Goal: Find specific page/section: Find specific page/section

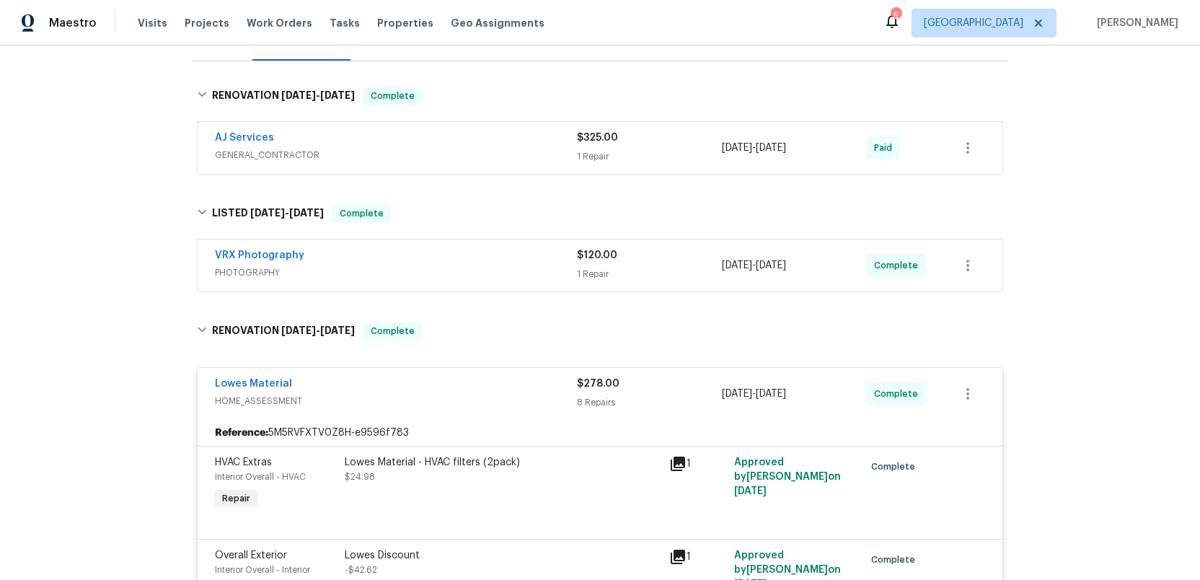
scroll to position [154, 0]
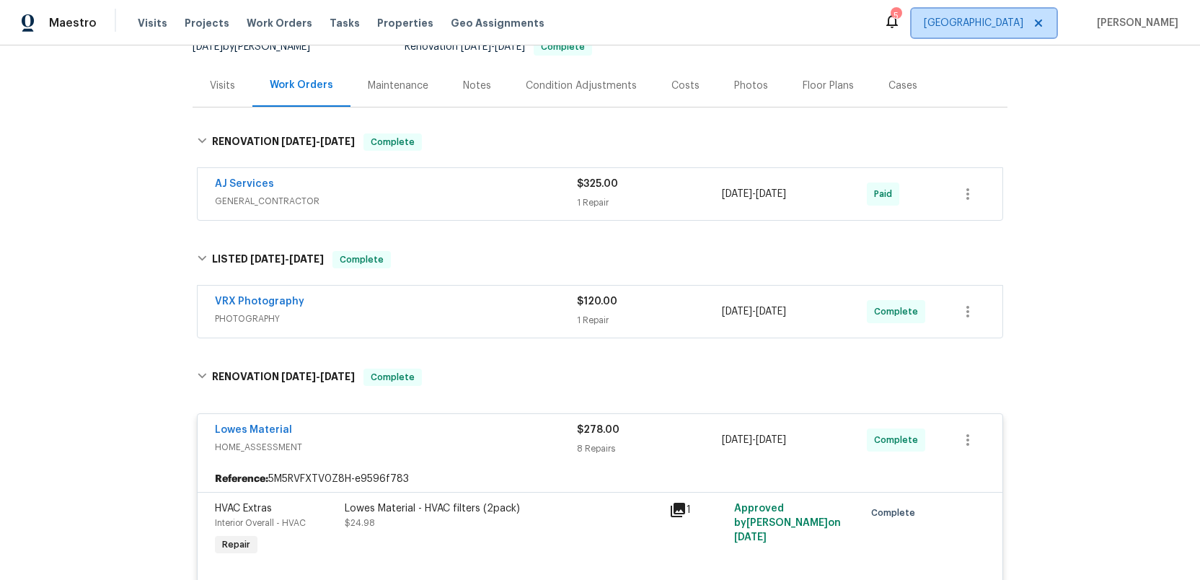
click at [1011, 24] on span "Nashville" at bounding box center [972, 23] width 99 height 14
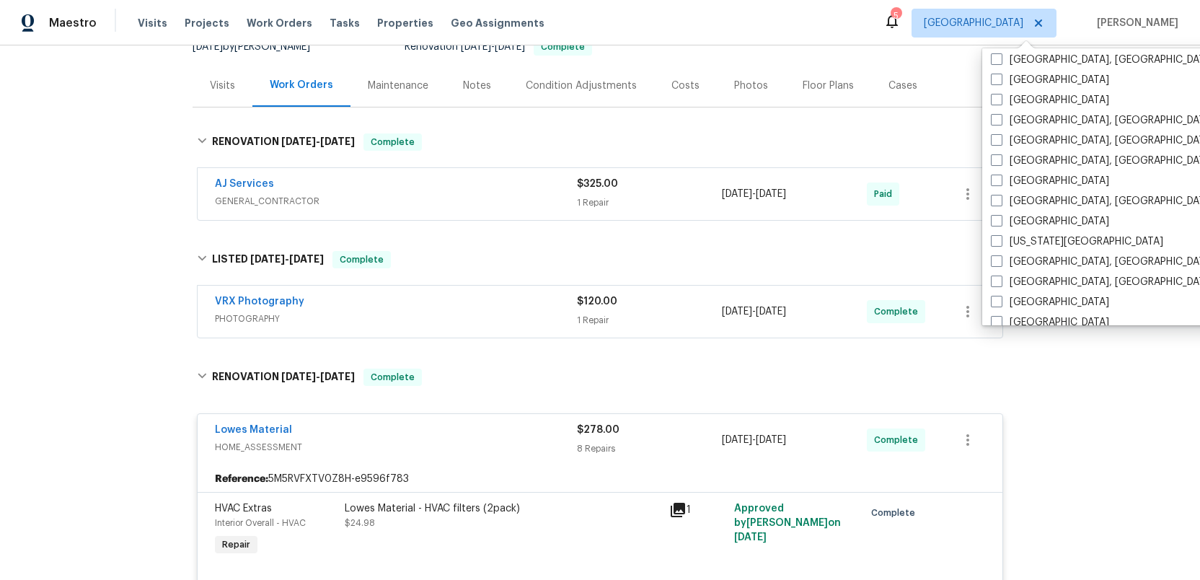
scroll to position [435, 0]
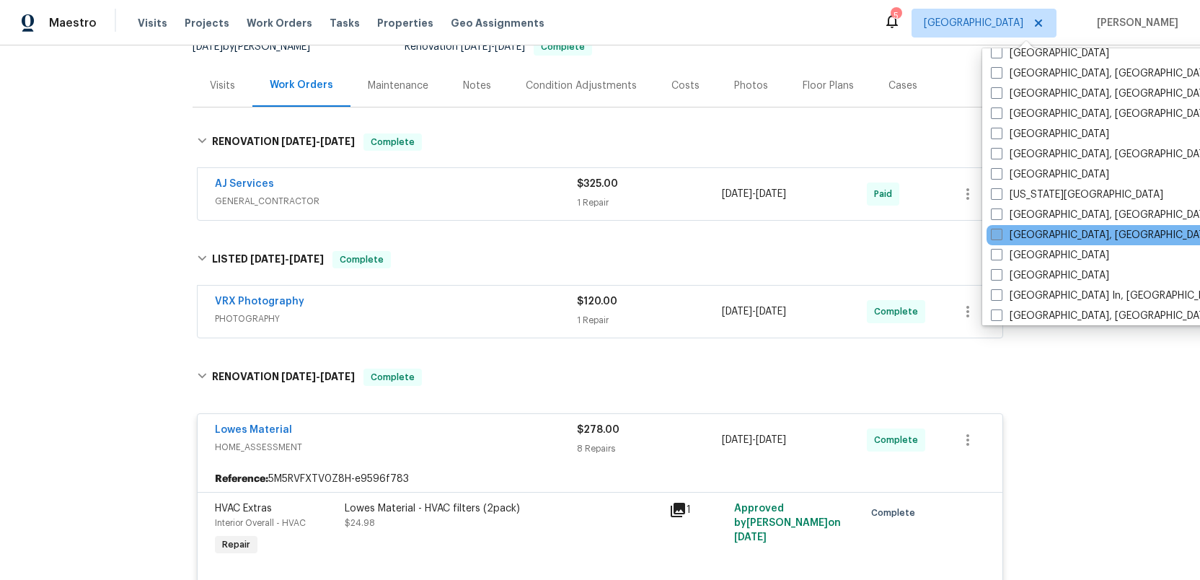
click at [996, 231] on span at bounding box center [996, 235] width 12 height 12
click at [996, 231] on input "Knoxville, TN" at bounding box center [994, 232] width 9 height 9
checkbox input "true"
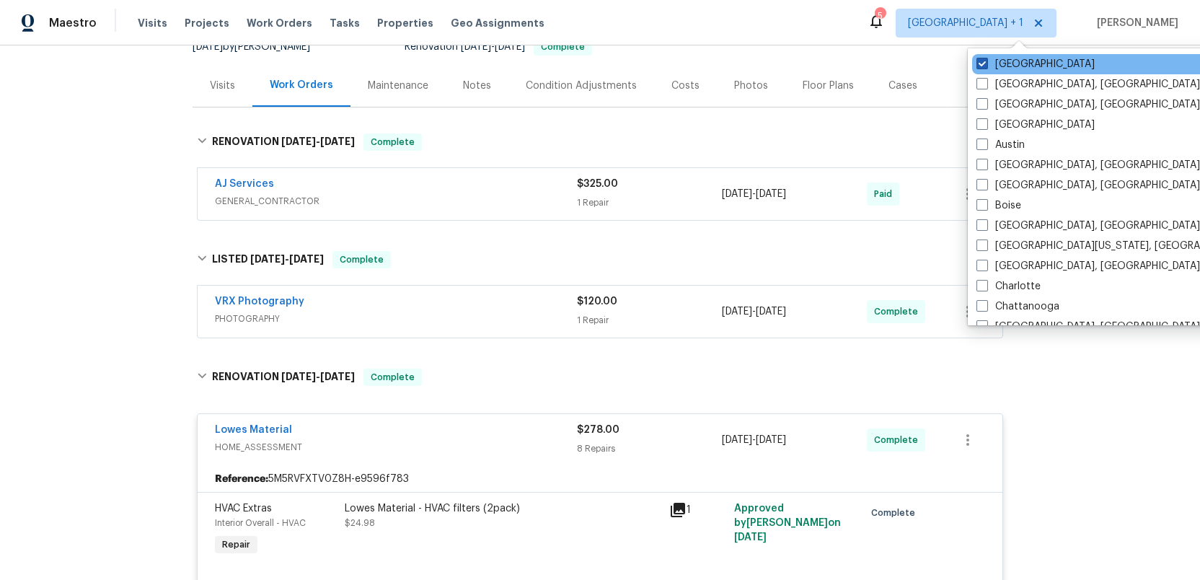
click at [981, 62] on span at bounding box center [982, 64] width 12 height 12
click at [981, 62] on input "Nashville" at bounding box center [980, 61] width 9 height 9
checkbox input "false"
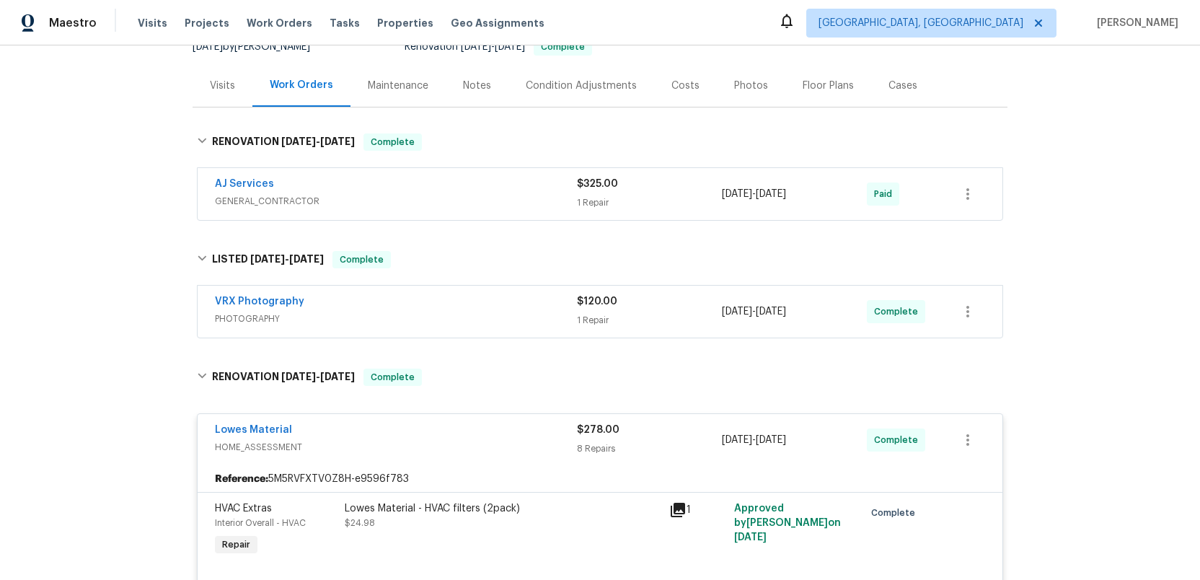
click at [1130, 422] on div "Back to all projects 3108 Celt Aly, Nolensville, TN 37135 3 Beds | 2 1/2 Baths …" at bounding box center [600, 312] width 1200 height 534
click at [380, 25] on span "Properties" at bounding box center [405, 23] width 56 height 14
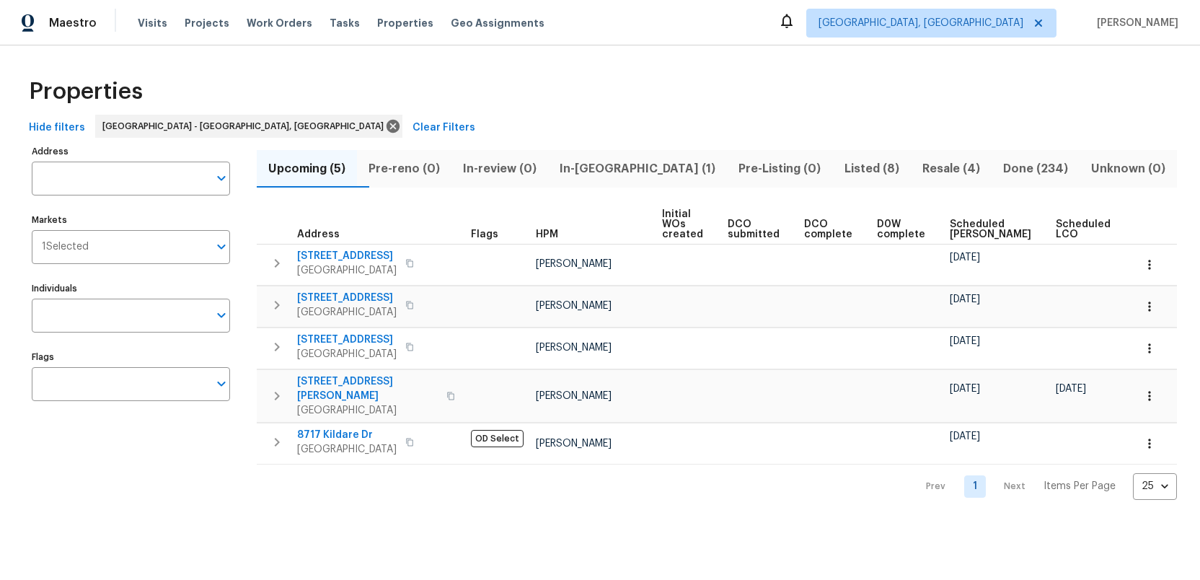
click at [841, 166] on span "Listed (8)" at bounding box center [871, 169] width 61 height 20
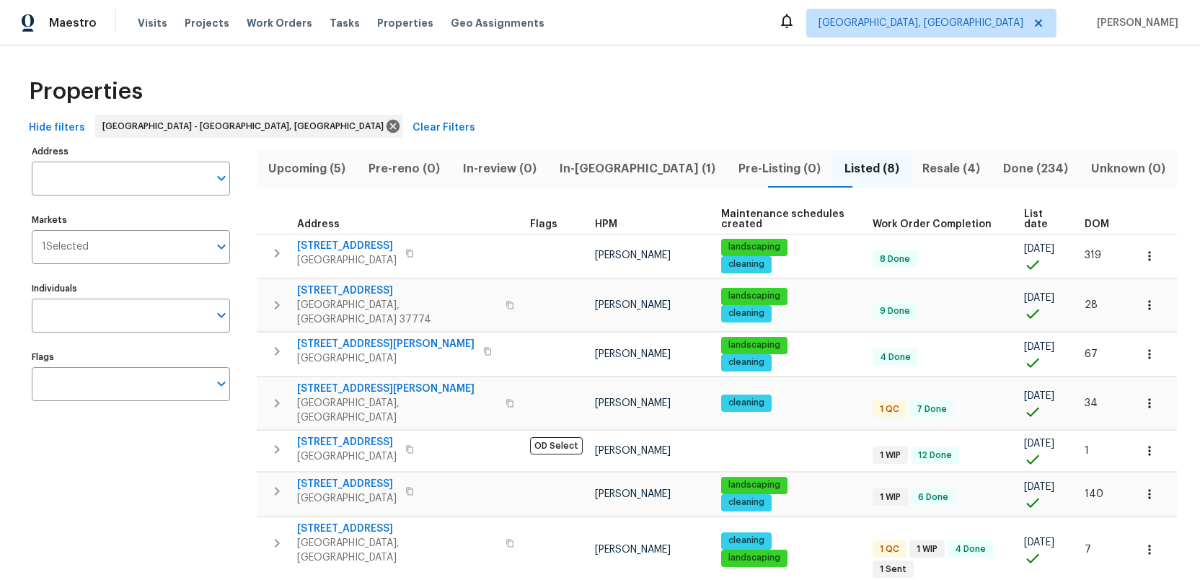
scroll to position [2, 0]
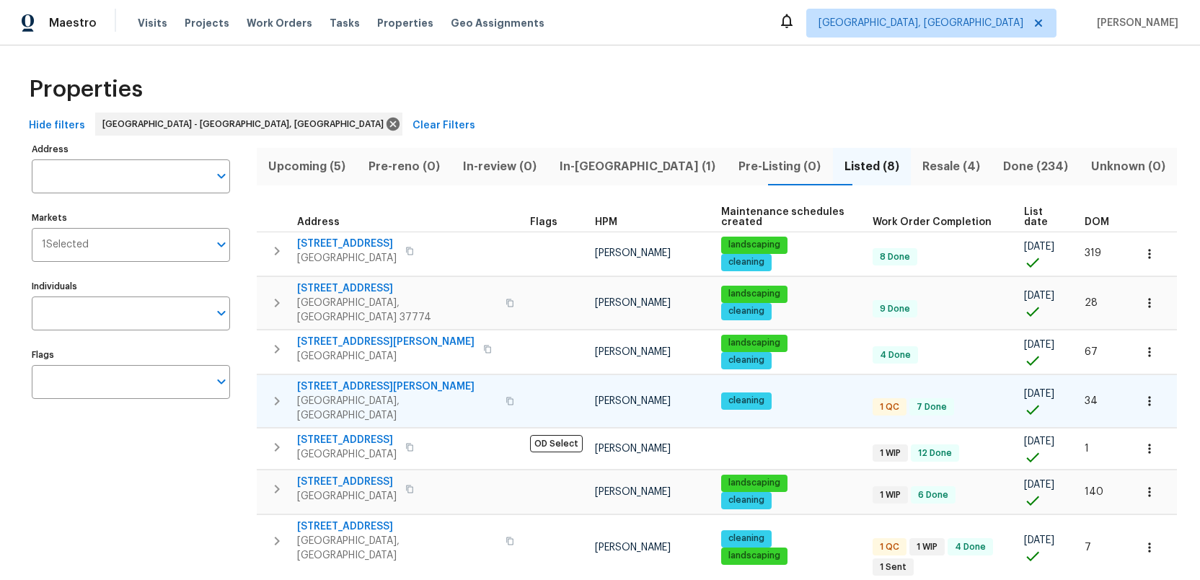
click at [332, 379] on span "3922 Archibald Way" at bounding box center [397, 386] width 200 height 14
click at [1001, 29] on span "Knoxville, TN" at bounding box center [920, 23] width 205 height 14
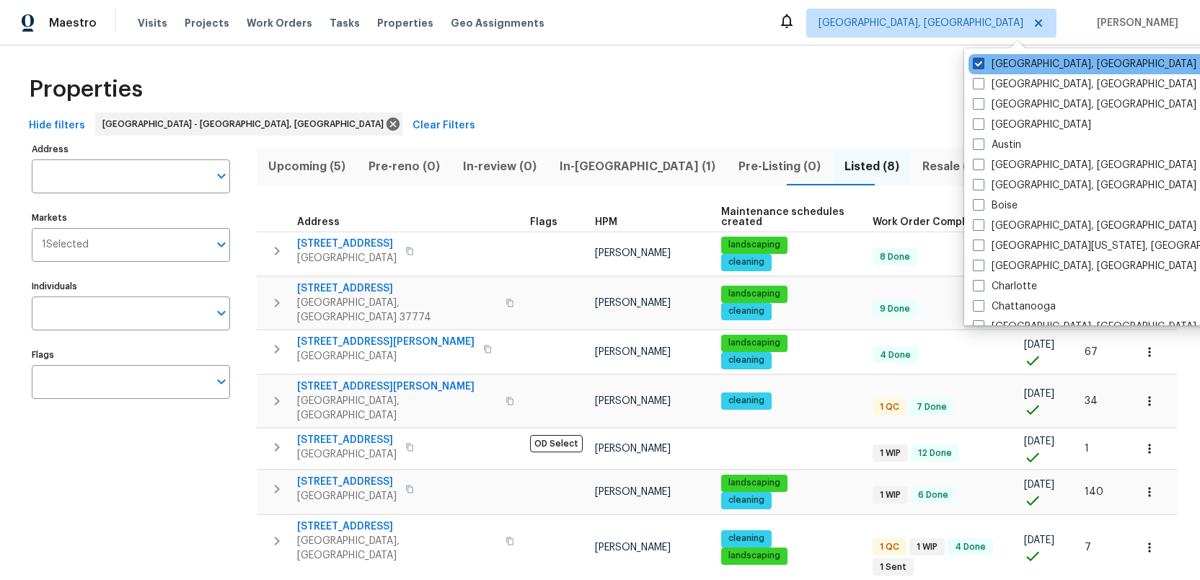
click at [975, 63] on span at bounding box center [978, 64] width 12 height 12
click at [975, 63] on input "Knoxville, TN" at bounding box center [976, 61] width 9 height 9
checkbox input "false"
checkbox input "true"
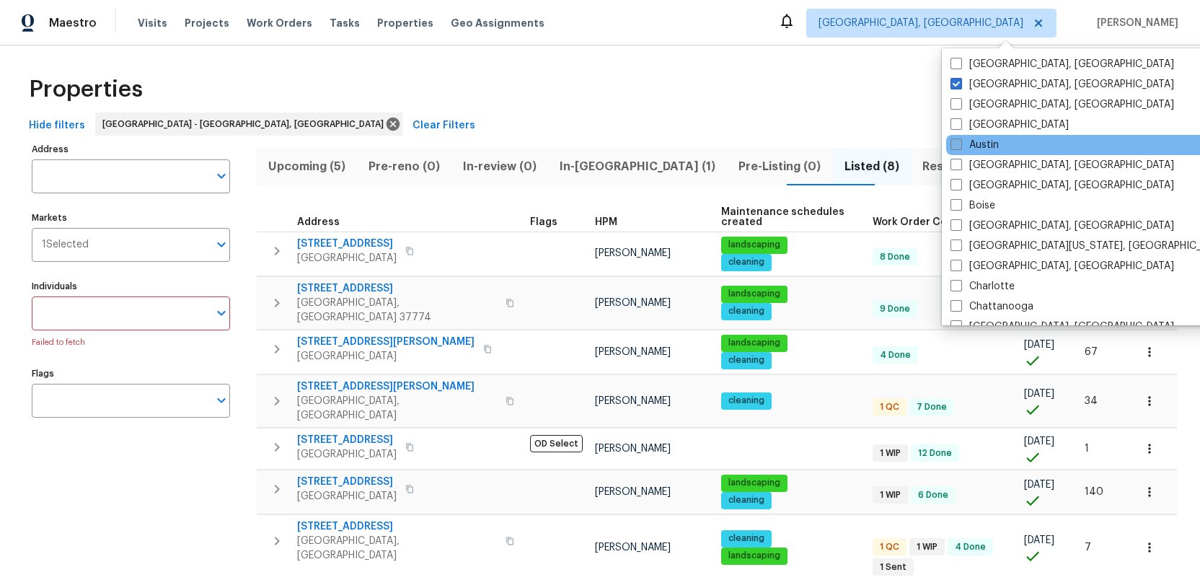
click at [954, 146] on span at bounding box center [956, 144] width 12 height 12
click at [954, 146] on input "Austin" at bounding box center [954, 142] width 9 height 9
checkbox input "true"
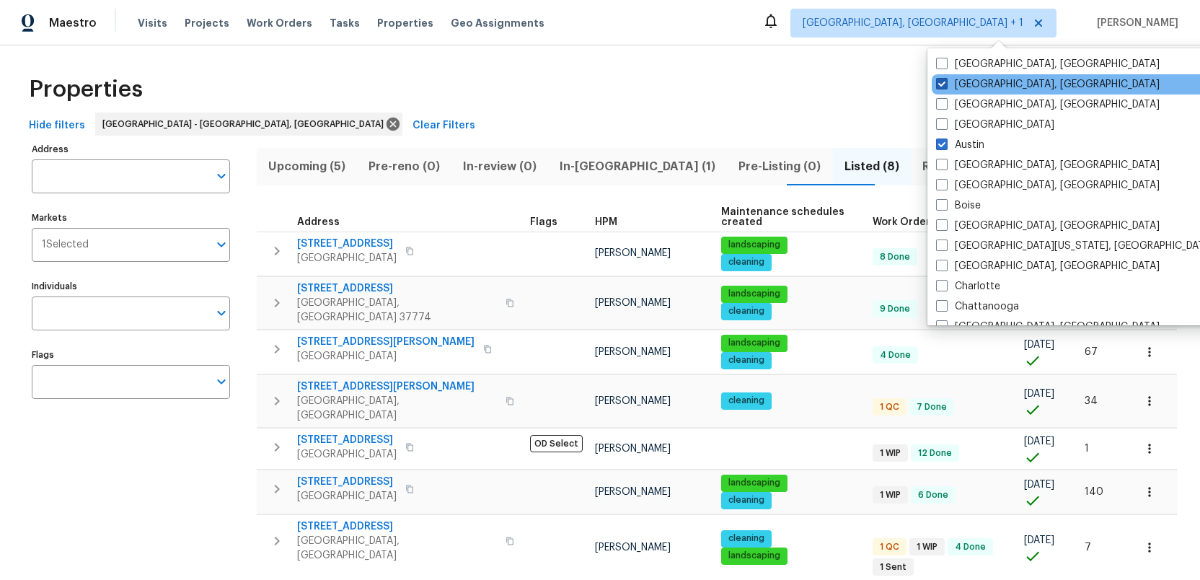
click at [940, 80] on span at bounding box center [942, 84] width 12 height 12
click at [940, 80] on input "Albuquerque, NM" at bounding box center [940, 81] width 9 height 9
checkbox input "false"
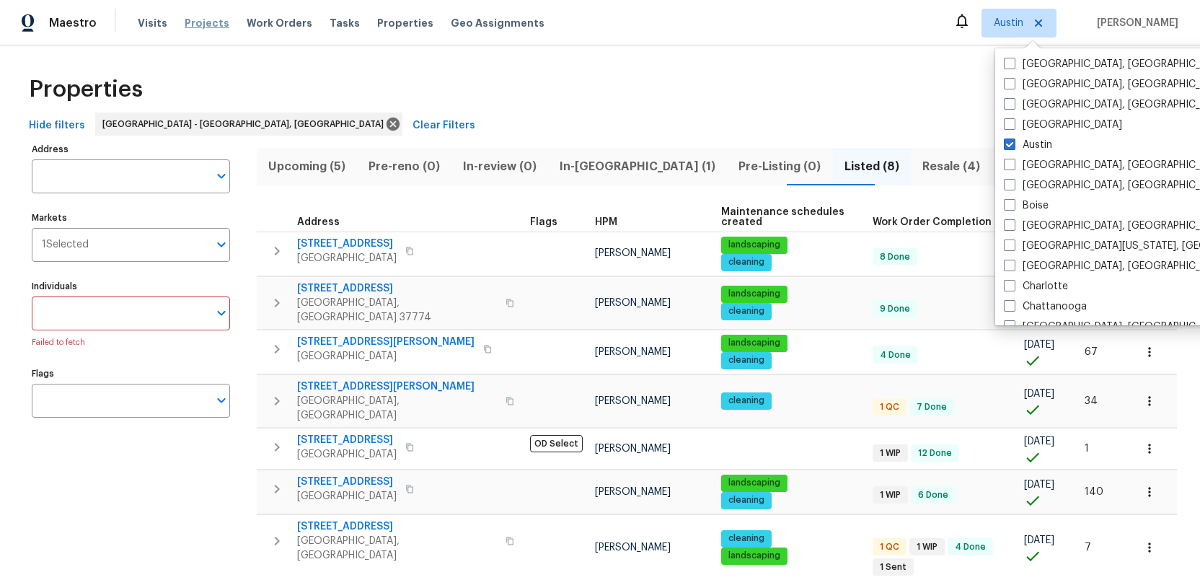
click at [195, 25] on span "Projects" at bounding box center [207, 23] width 45 height 14
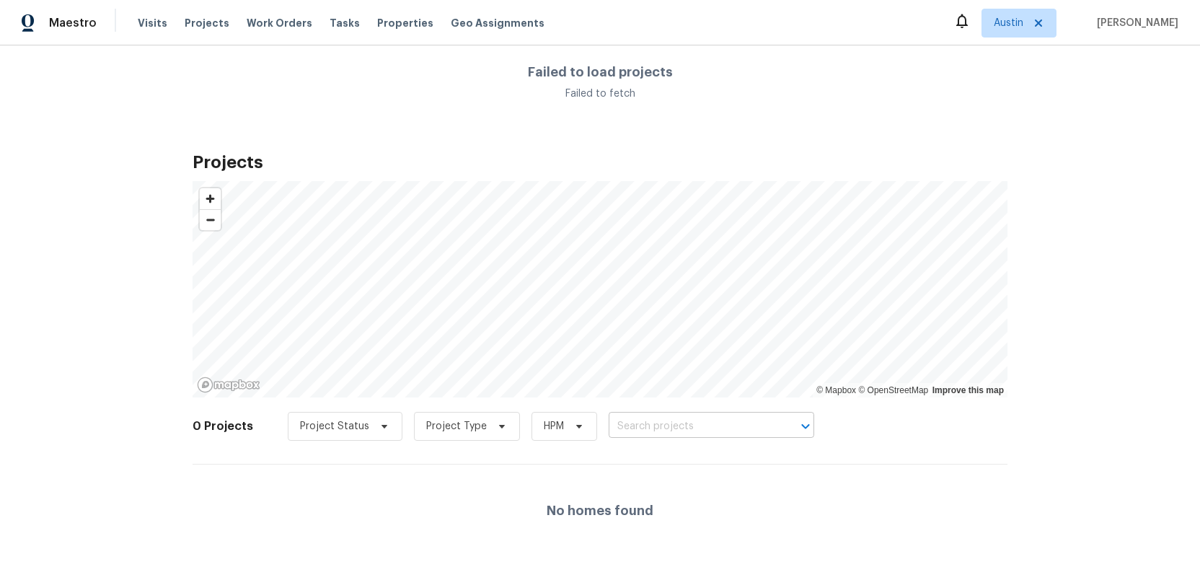
click at [649, 431] on input "text" at bounding box center [690, 426] width 165 height 22
paste input "[STREET_ADDRESS][PERSON_NAME]"
type input "[STREET_ADDRESS][PERSON_NAME]"
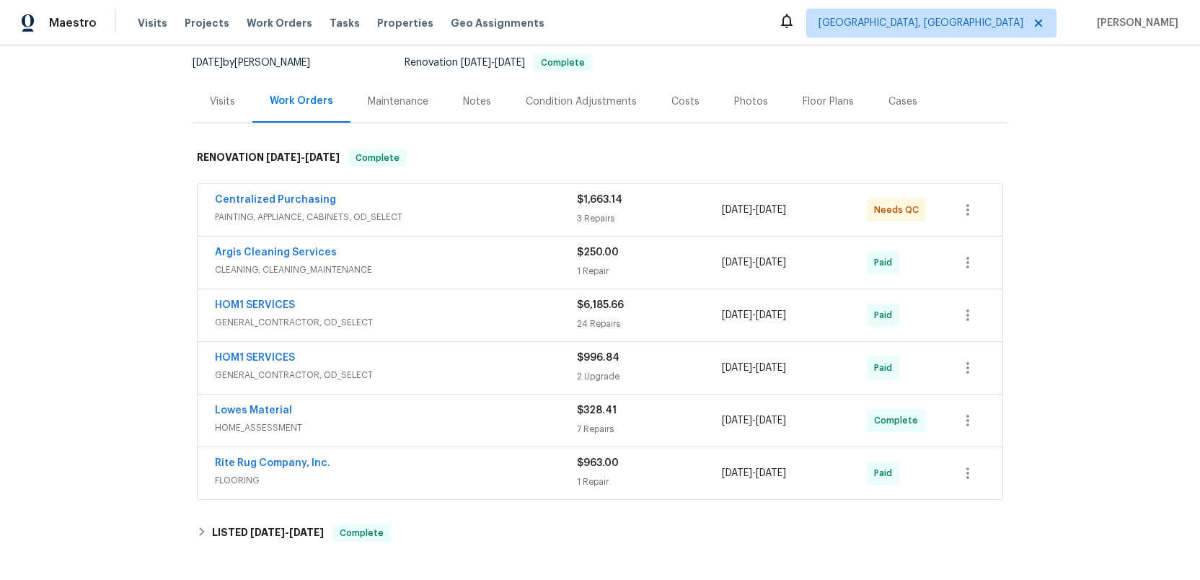
scroll to position [144, 0]
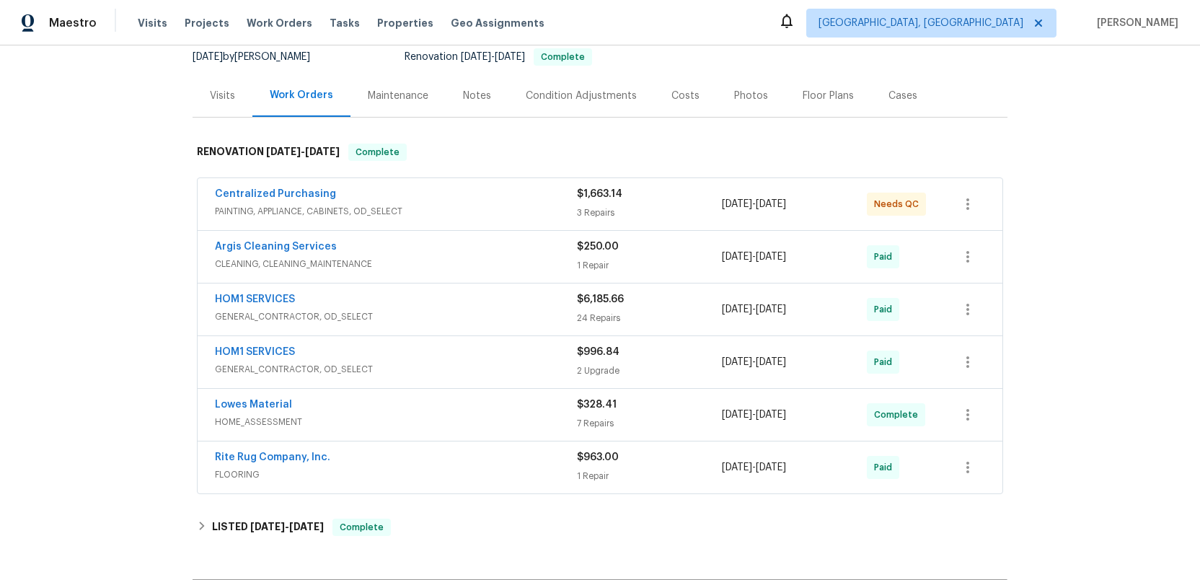
click at [519, 356] on div "HOM1 SERVICES" at bounding box center [396, 353] width 362 height 17
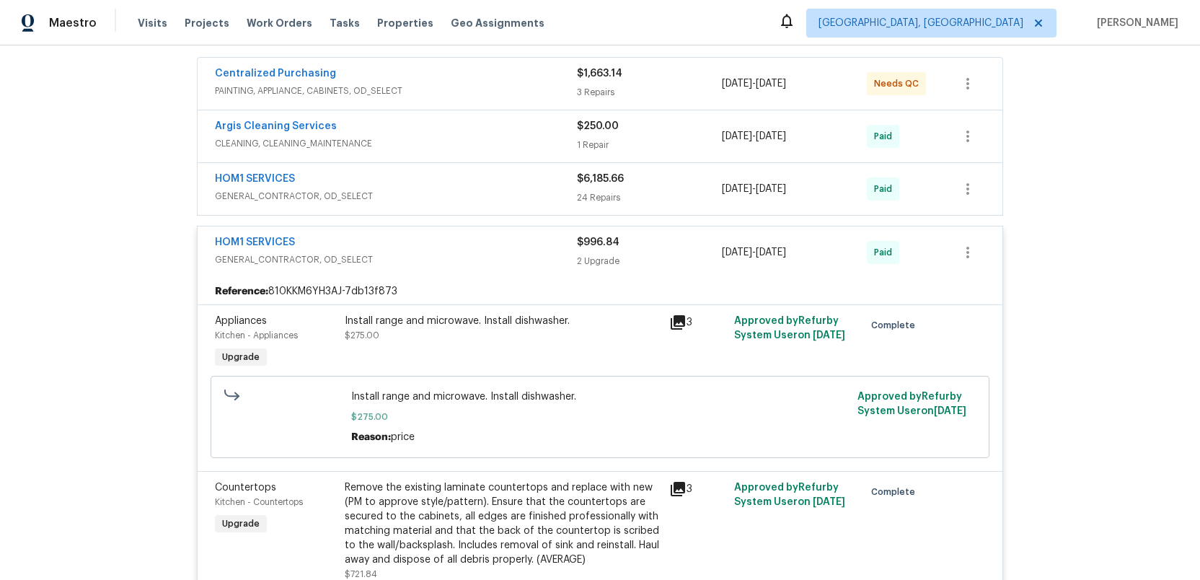
scroll to position [236, 0]
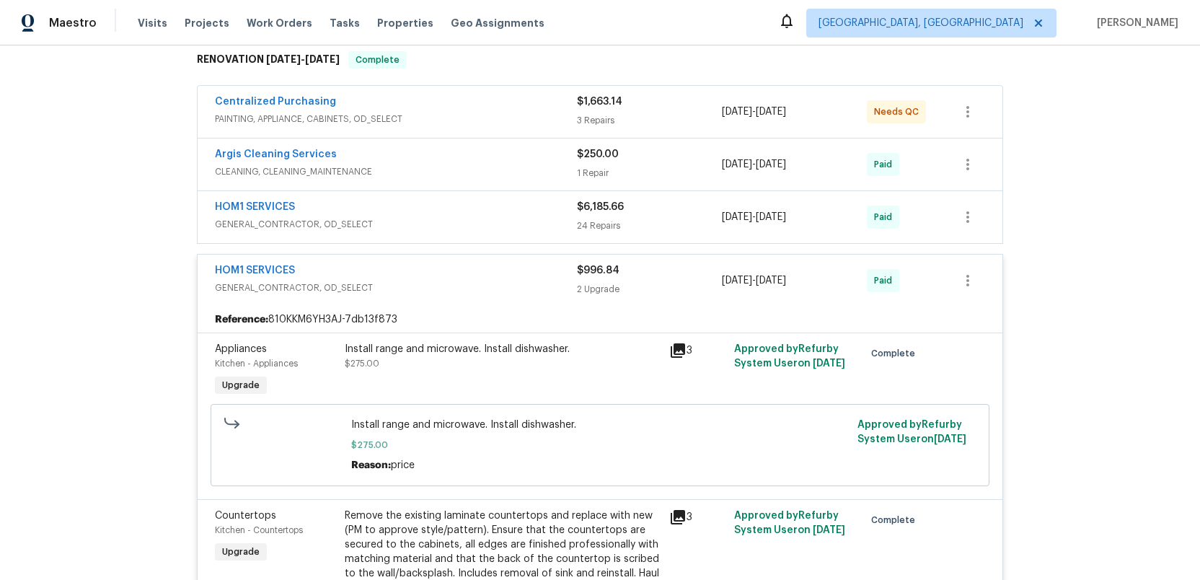
click at [510, 288] on span "GENERAL_CONTRACTOR, OD_SELECT" at bounding box center [396, 287] width 362 height 14
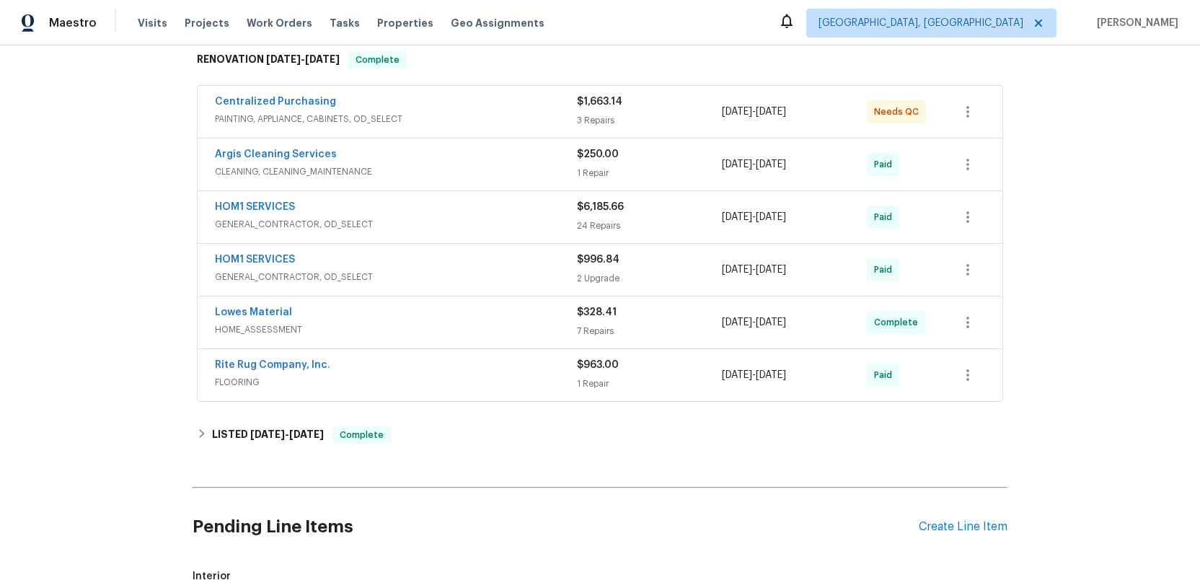
click at [534, 219] on span "GENERAL_CONTRACTOR, OD_SELECT" at bounding box center [396, 224] width 362 height 14
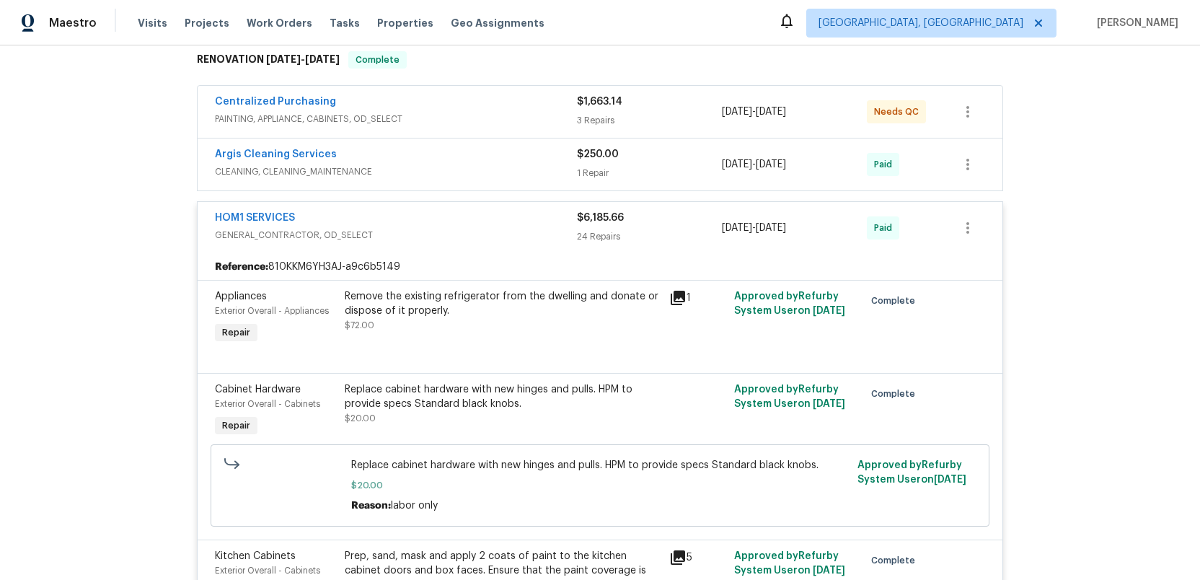
click at [534, 247] on div "HOM1 SERVICES GENERAL_CONTRACTOR, OD_SELECT $6,185.66 24 Repairs 7/21/2025 - 8/…" at bounding box center [600, 228] width 804 height 52
click at [438, 234] on span "GENERAL_CONTRACTOR, OD_SELECT" at bounding box center [396, 235] width 362 height 14
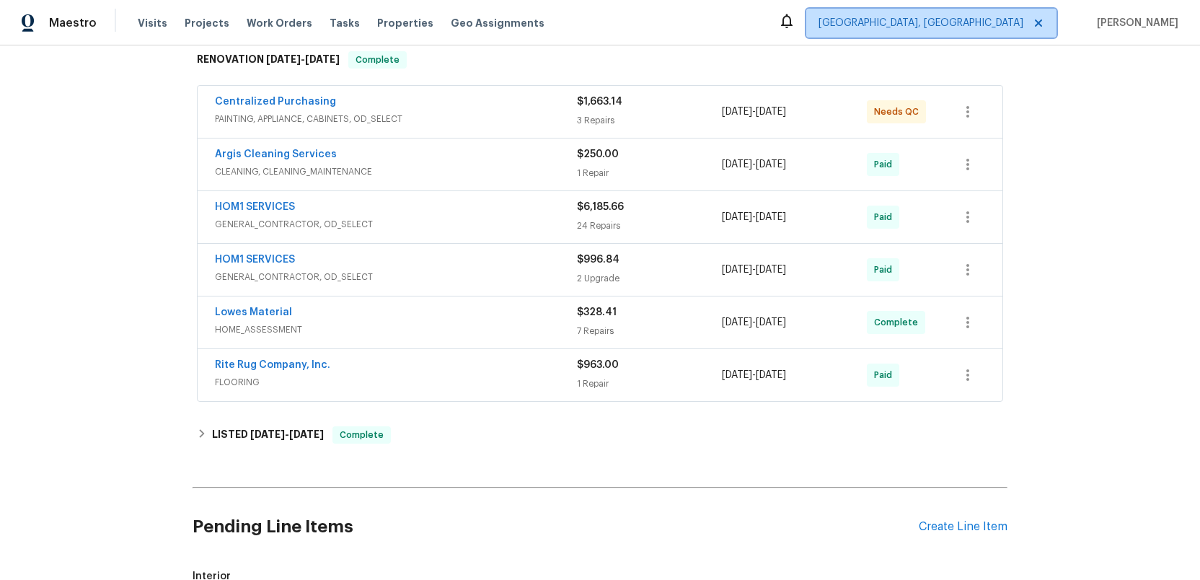
click at [1018, 22] on span "Knoxville, TN" at bounding box center [920, 23] width 205 height 14
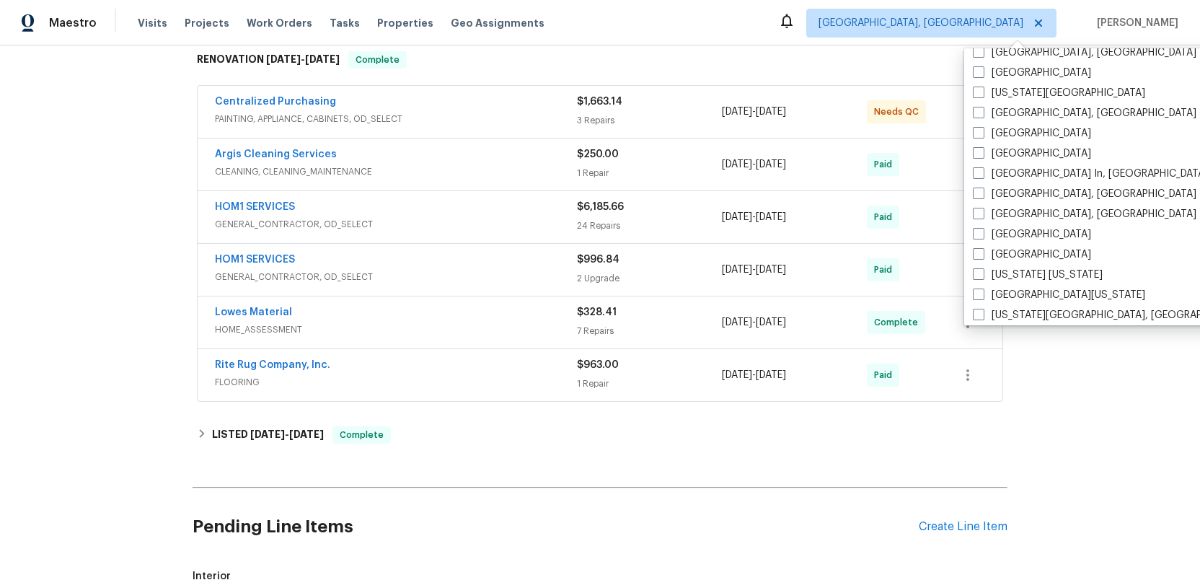
scroll to position [536, 0]
click at [982, 254] on span at bounding box center [978, 255] width 12 height 12
click at [982, 254] on input "Nashville" at bounding box center [976, 252] width 9 height 9
checkbox input "true"
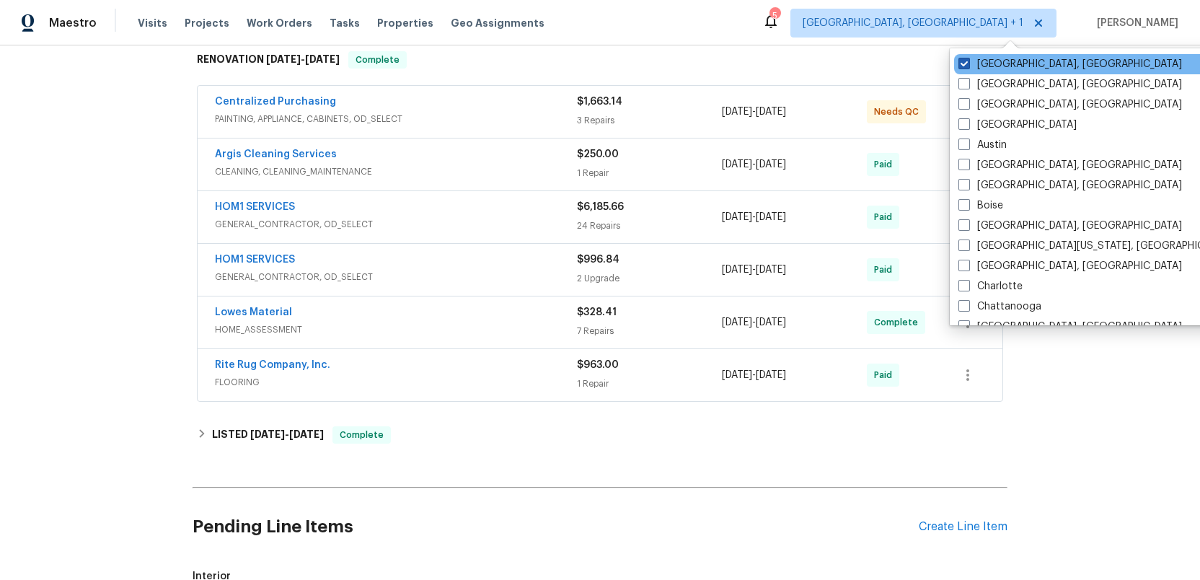
click at [960, 61] on span at bounding box center [964, 64] width 12 height 12
click at [960, 61] on input "Knoxville, TN" at bounding box center [962, 61] width 9 height 9
checkbox input "false"
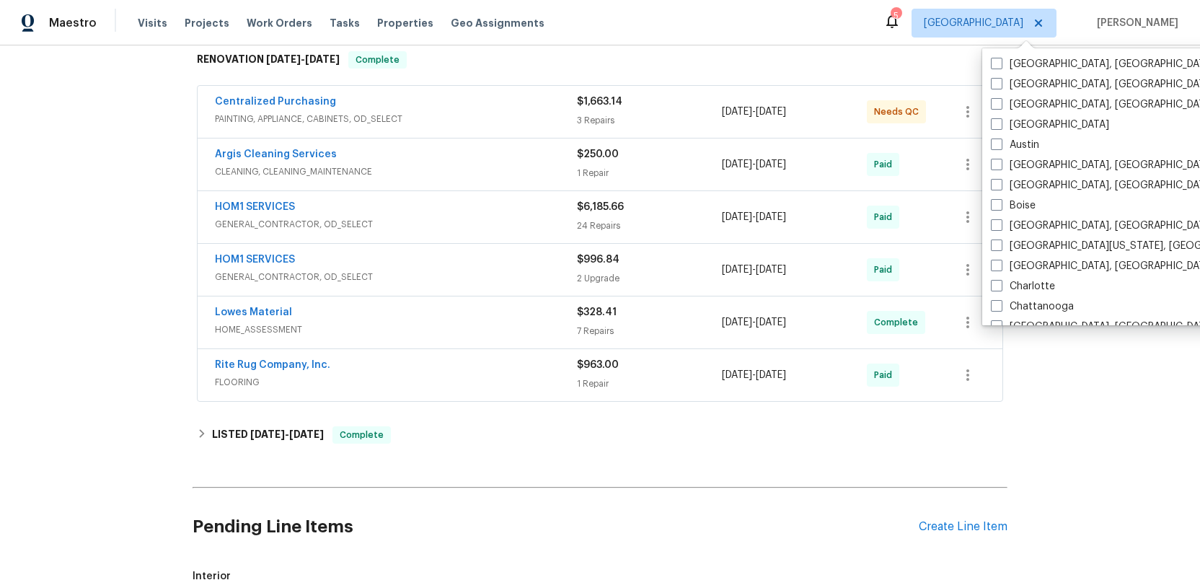
click at [1076, 414] on div "Back to all projects 3922 Archibald Way, Knoxville, TN 37938 2 Beds | 1 1/2 Bat…" at bounding box center [600, 312] width 1200 height 534
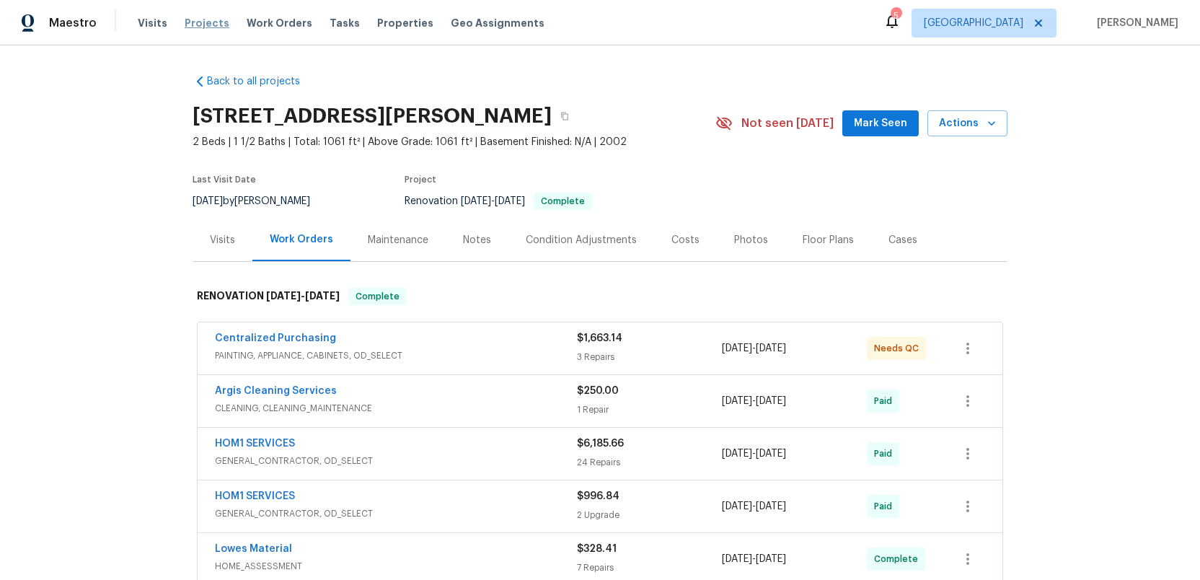
click at [192, 25] on span "Projects" at bounding box center [207, 23] width 45 height 14
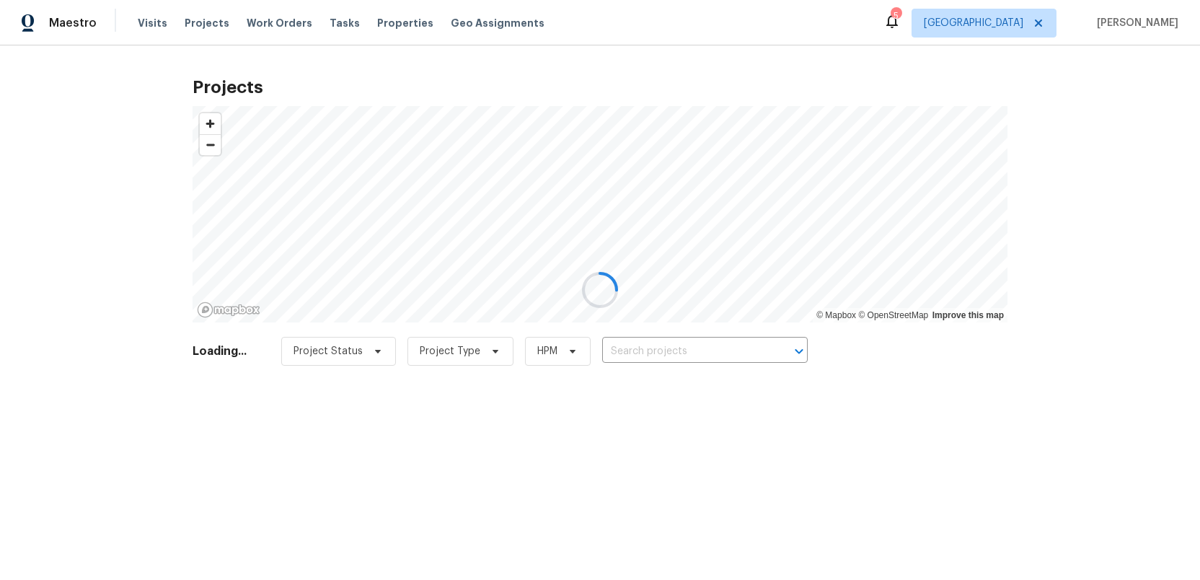
click at [636, 352] on div at bounding box center [600, 290] width 1200 height 580
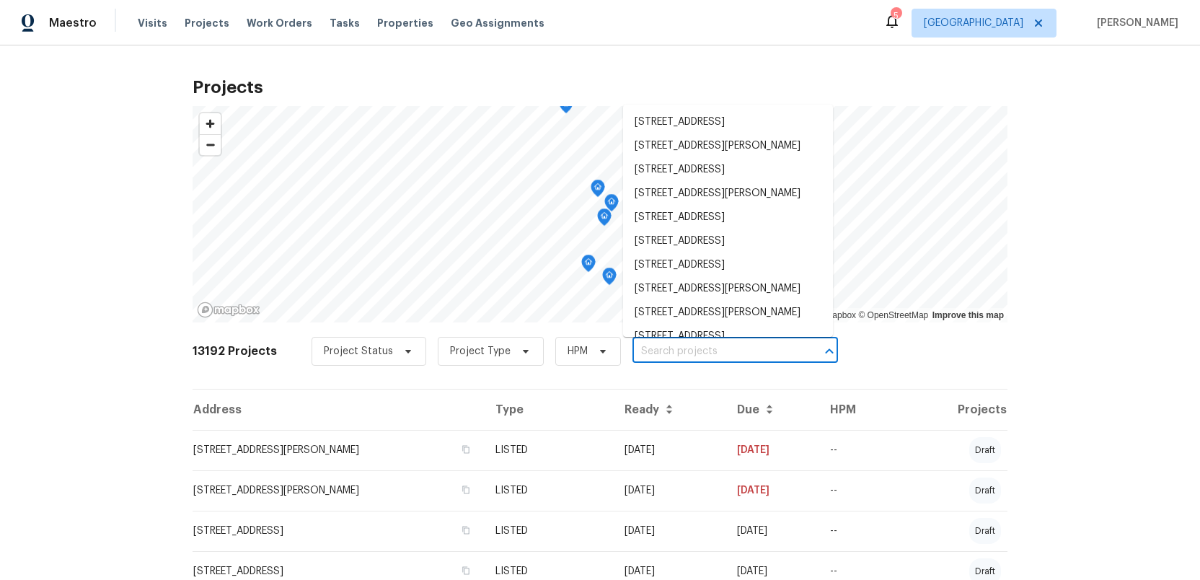
click at [639, 352] on input "text" at bounding box center [714, 351] width 165 height 22
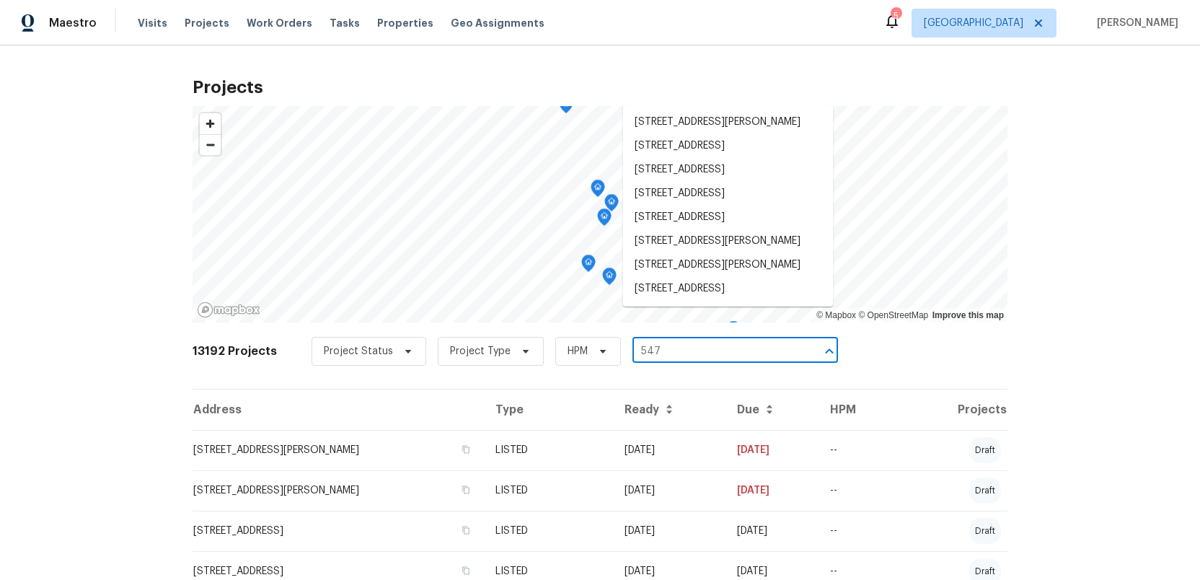
type input "547"
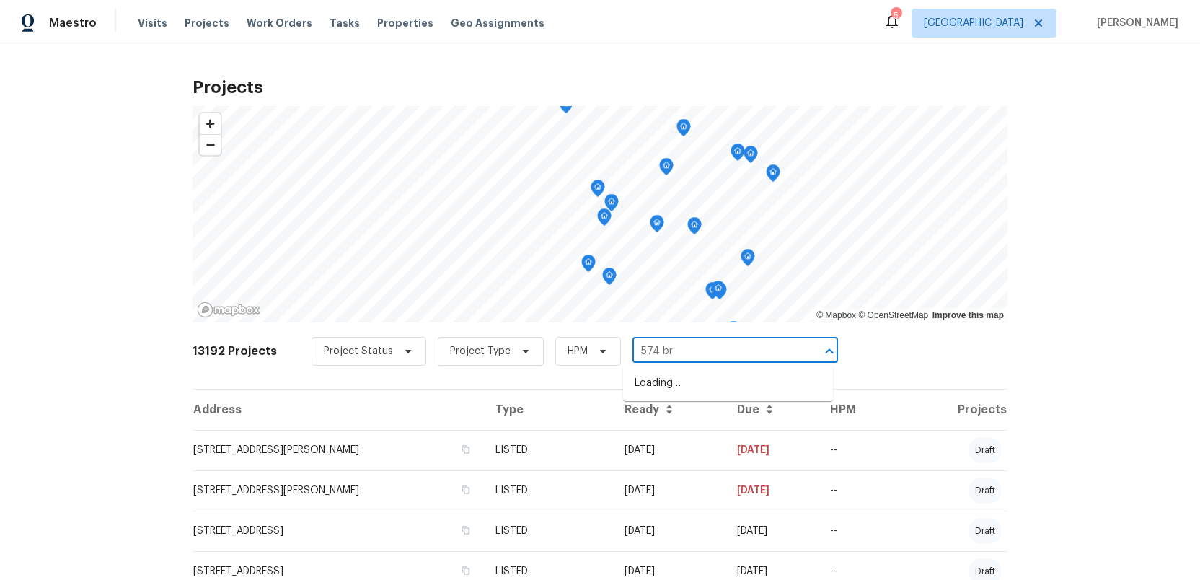
type input "574 bri"
click at [696, 382] on li "574 Bridgette Dr, Clarksville, TN 37042" at bounding box center [728, 383] width 210 height 24
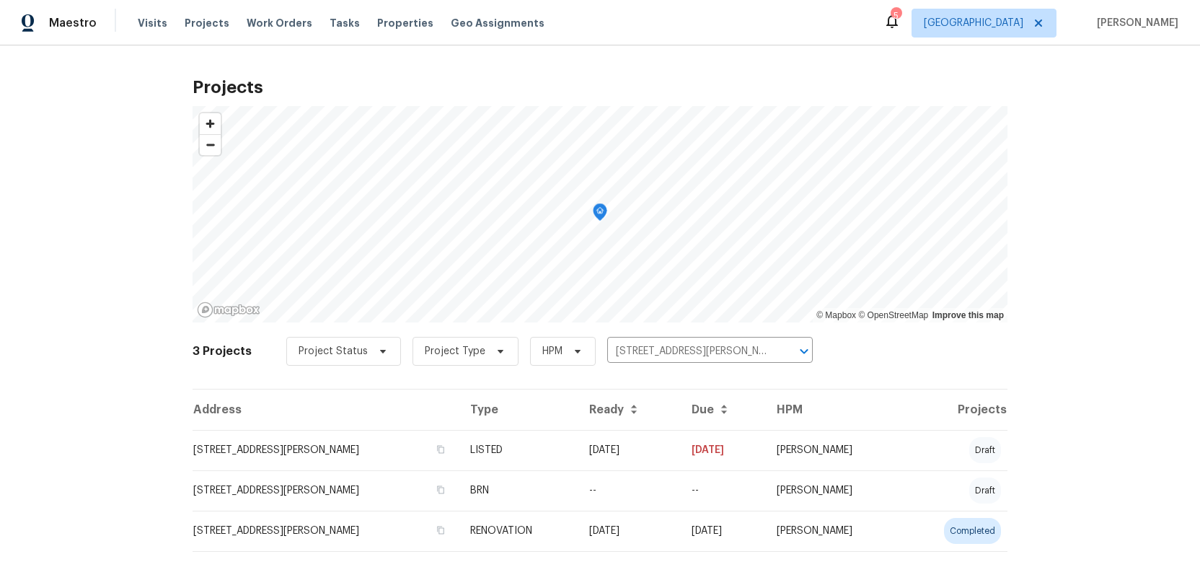
scroll to position [17, 0]
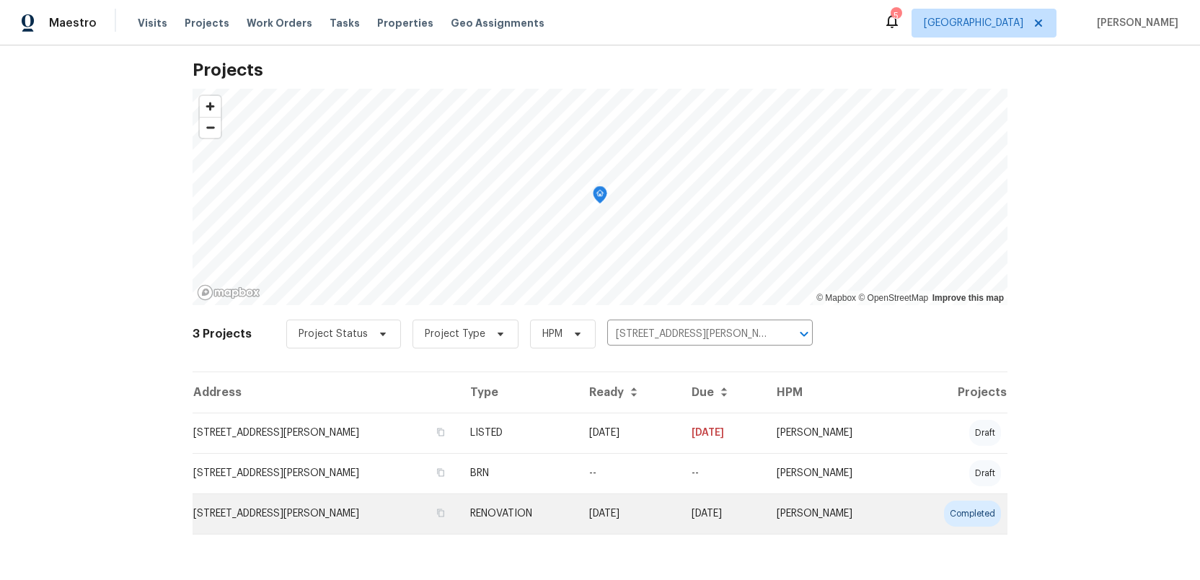
click at [238, 512] on td "574 Bridgette Dr, Clarksville, TN 37042" at bounding box center [325, 513] width 266 height 40
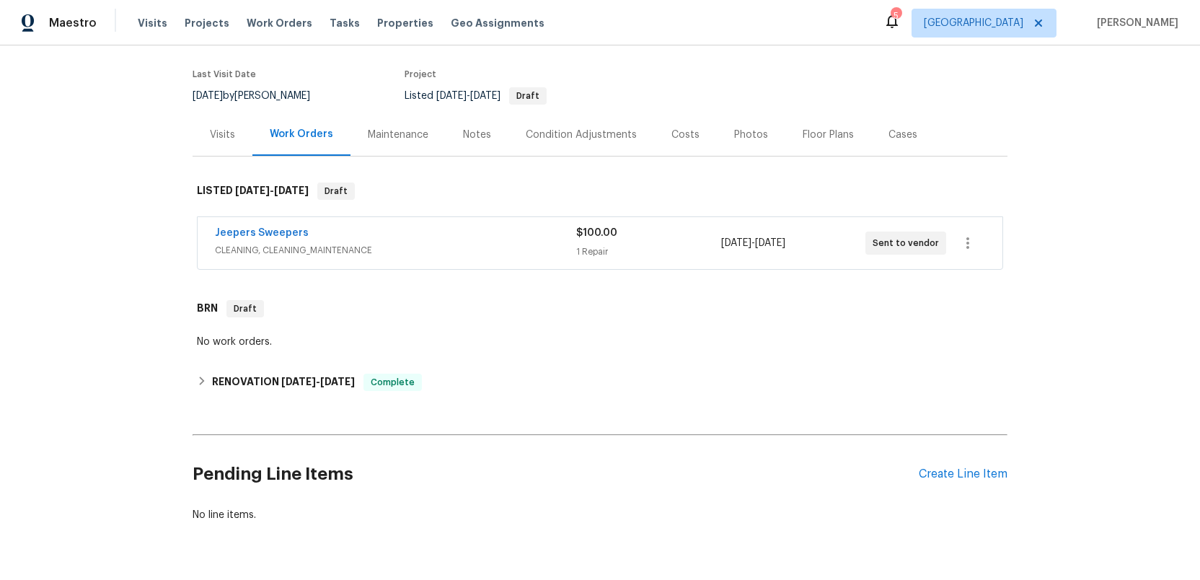
scroll to position [146, 0]
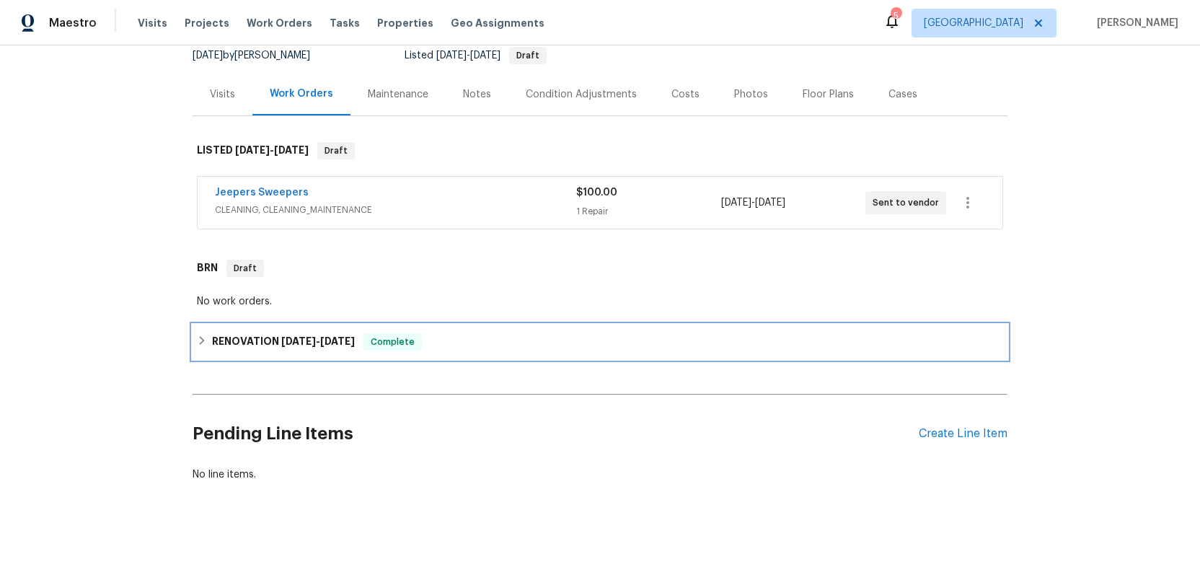
click at [246, 338] on h6 "RENOVATION 7/28/25 - 8/8/25" at bounding box center [283, 341] width 143 height 17
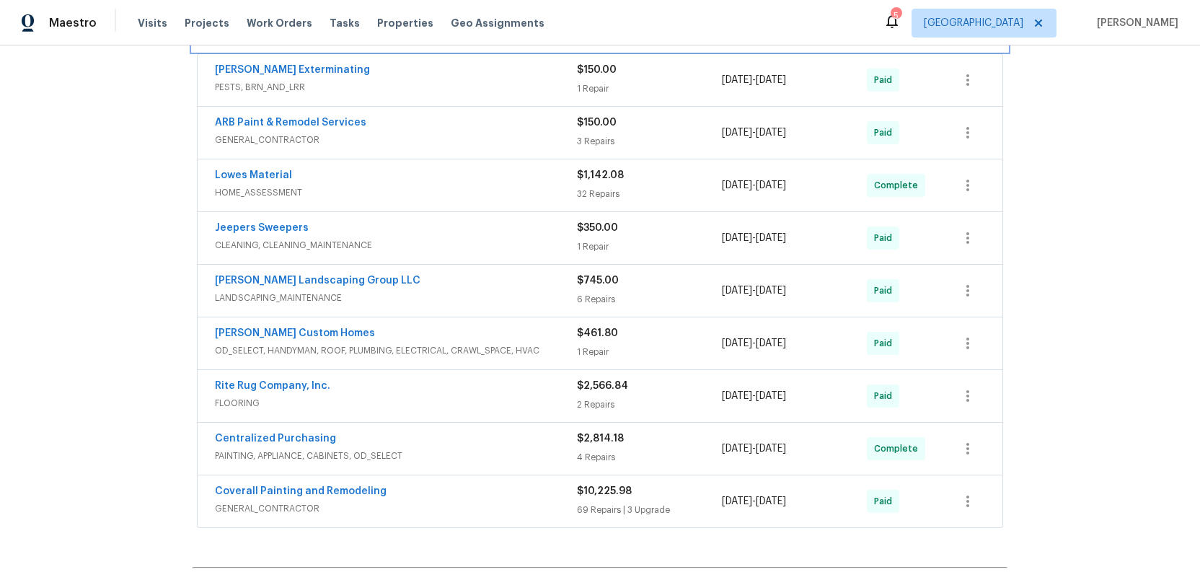
scroll to position [476, 0]
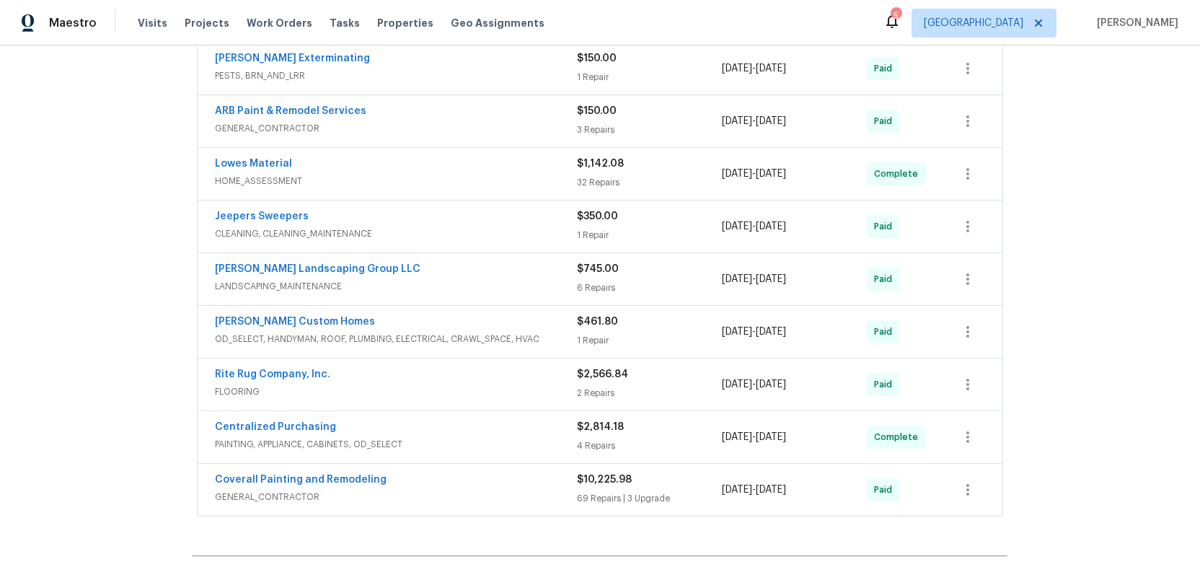
click at [513, 322] on div "Rappa Custom Homes" at bounding box center [396, 322] width 362 height 17
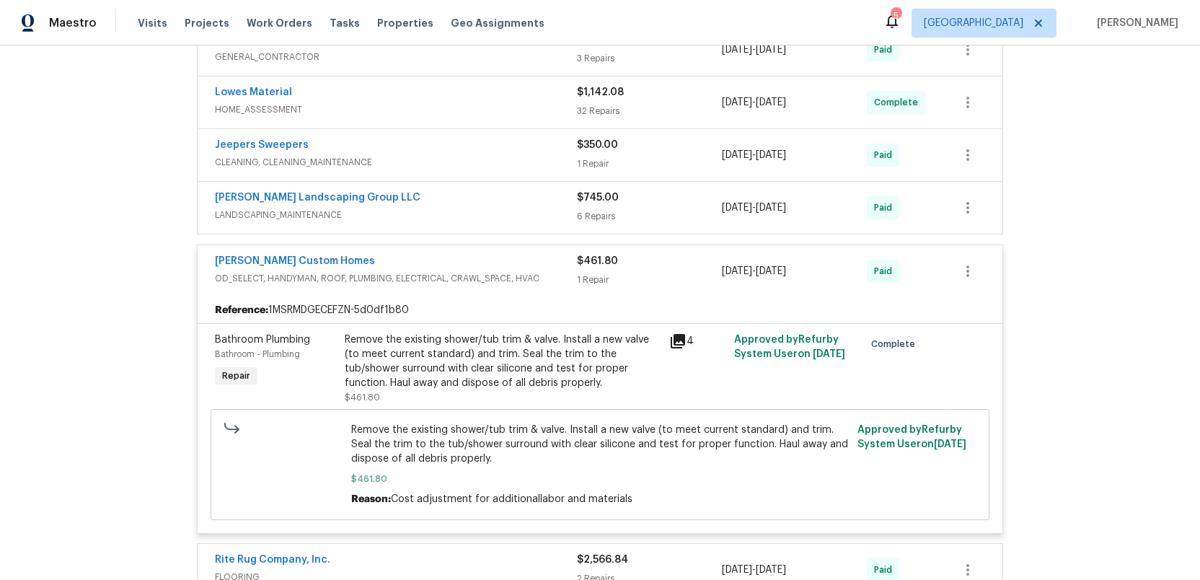
scroll to position [546, 0]
click at [482, 259] on div "Rappa Custom Homes" at bounding box center [396, 263] width 362 height 17
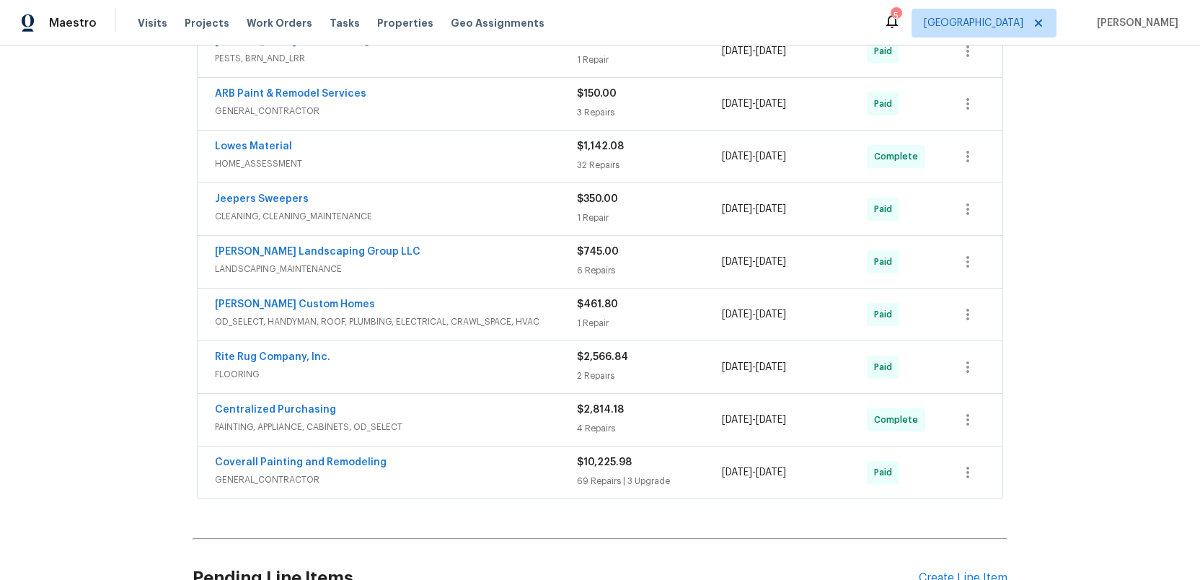
scroll to position [484, 0]
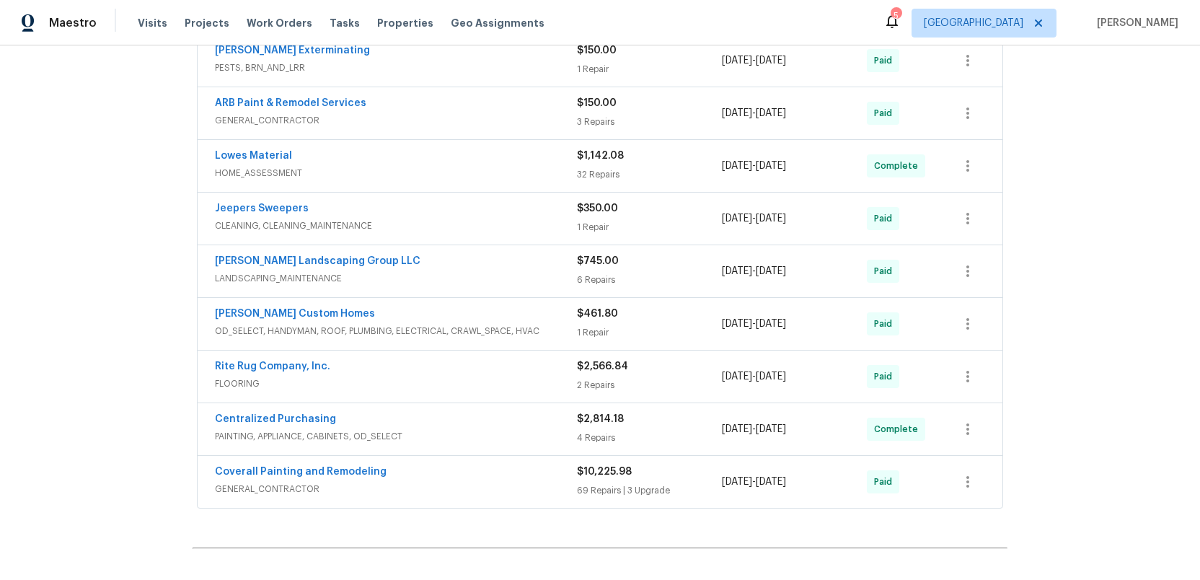
click at [537, 473] on div "Coverall Painting and Remodeling" at bounding box center [396, 472] width 362 height 17
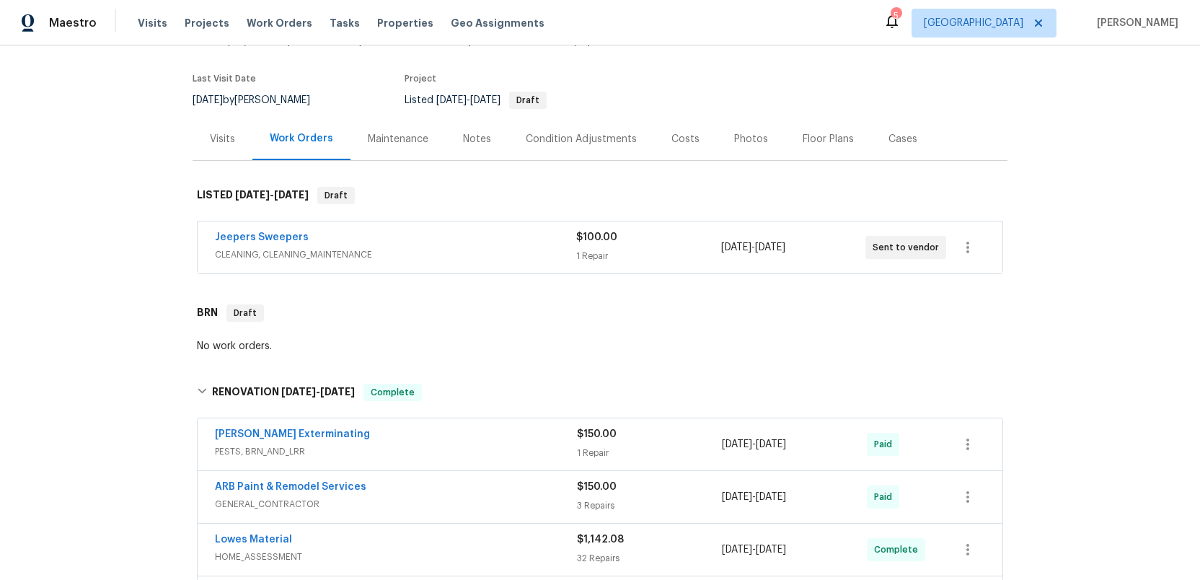
scroll to position [0, 0]
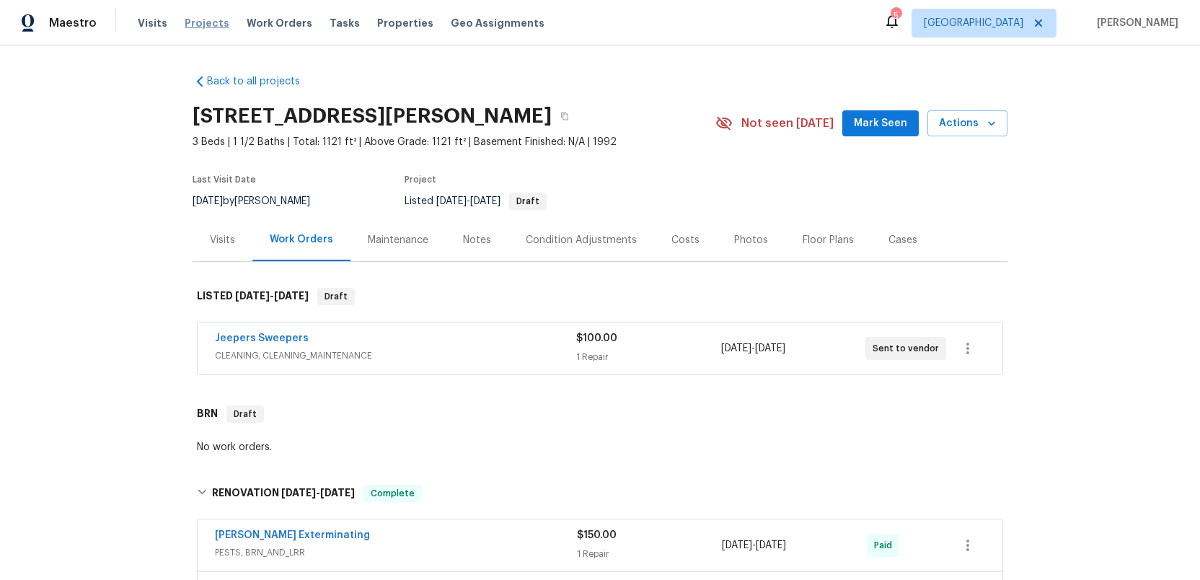
click at [198, 25] on span "Projects" at bounding box center [207, 23] width 45 height 14
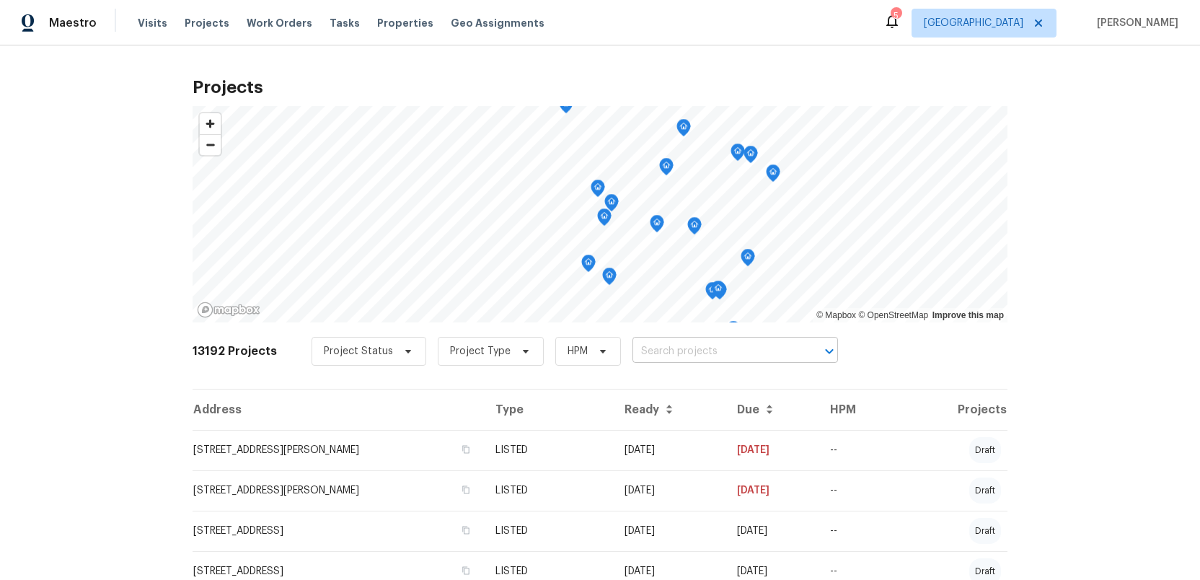
click at [632, 352] on input "text" at bounding box center [714, 351] width 165 height 22
type input "238 wind"
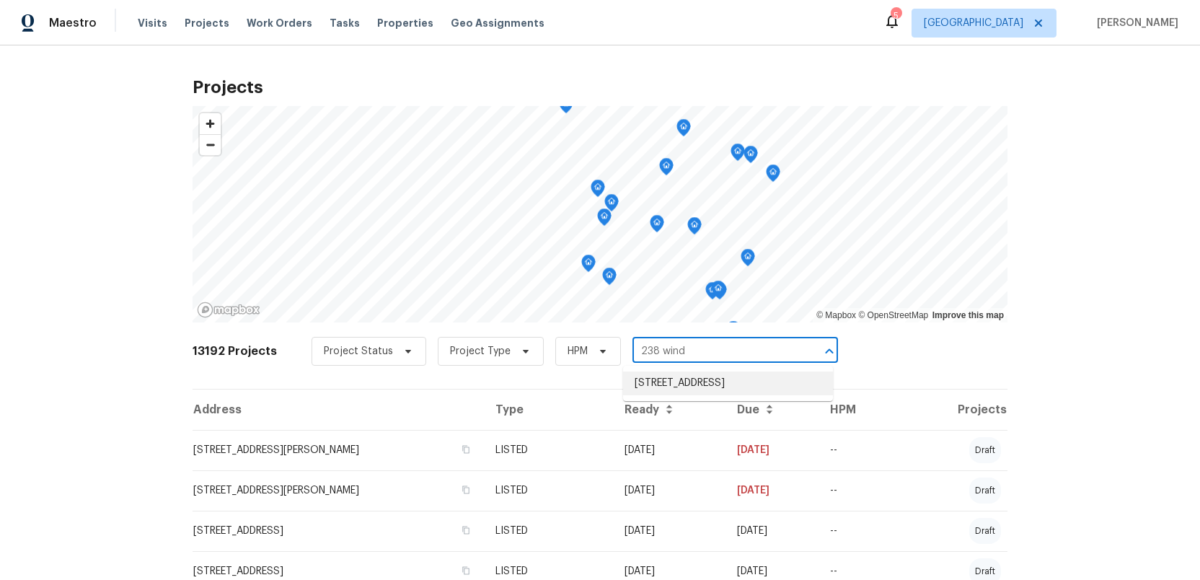
click at [646, 390] on li "238 Windmeade Cir, Clarksville, TN 37042" at bounding box center [728, 383] width 210 height 24
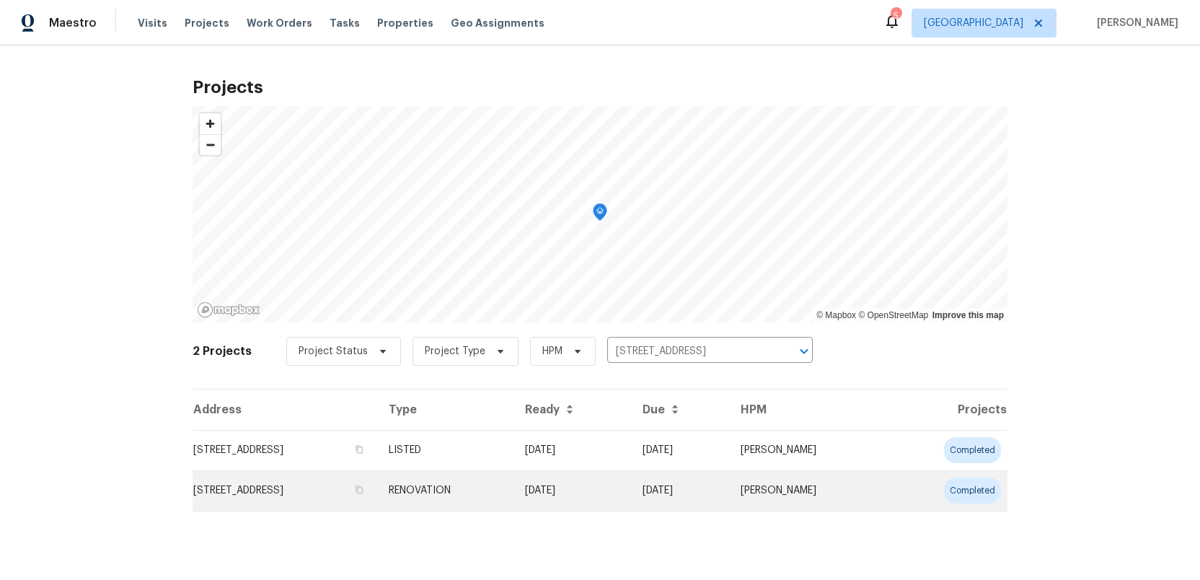
click at [281, 497] on td "238 Windmeade Cir, Clarksville, TN 37042" at bounding box center [284, 490] width 185 height 40
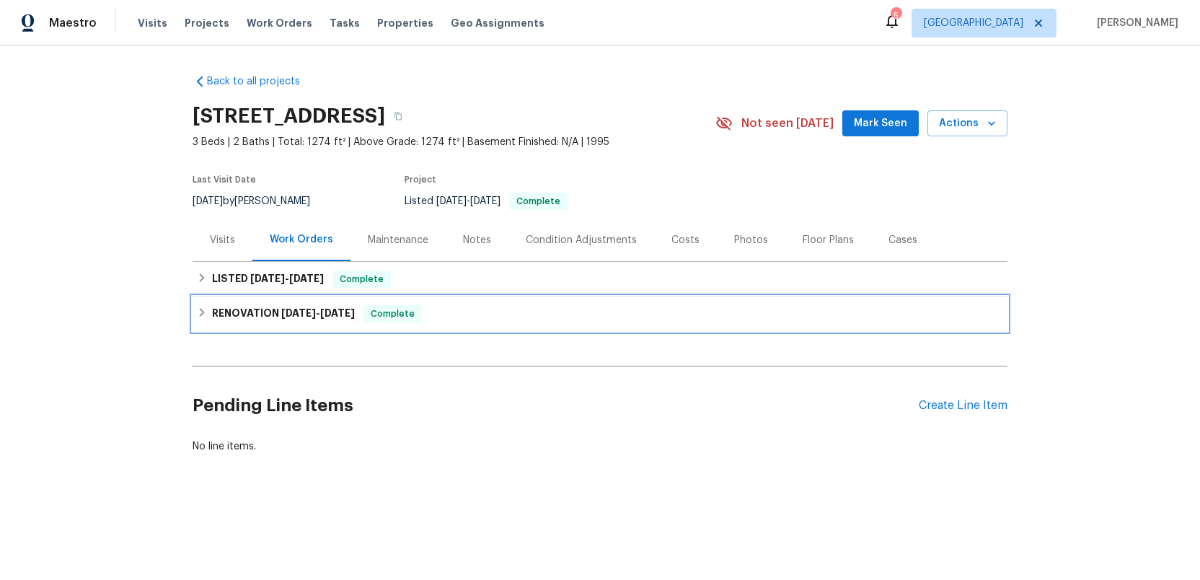
click at [245, 313] on h6 "RENOVATION 7/21/25 - 7/28/25" at bounding box center [283, 313] width 143 height 17
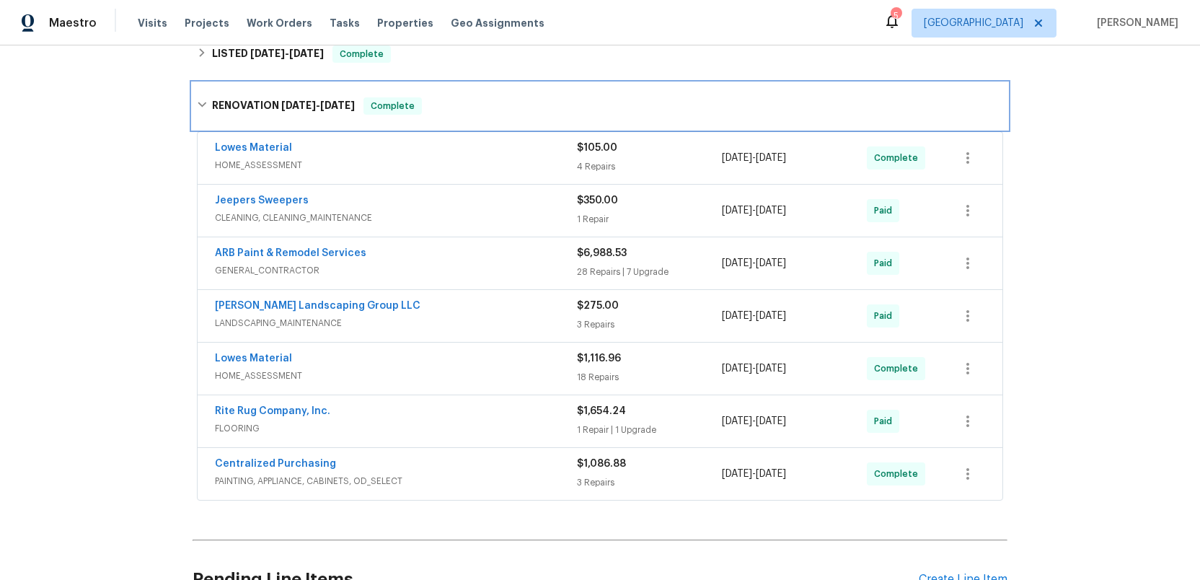
scroll to position [223, 0]
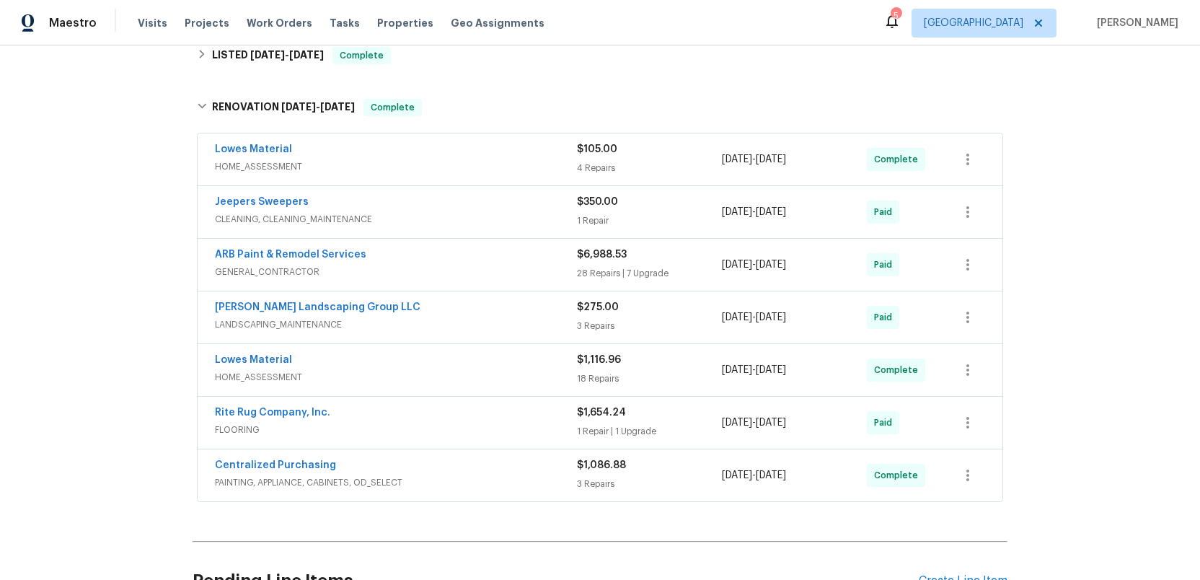
click at [543, 262] on div "ARB Paint & Remodel Services" at bounding box center [396, 255] width 362 height 17
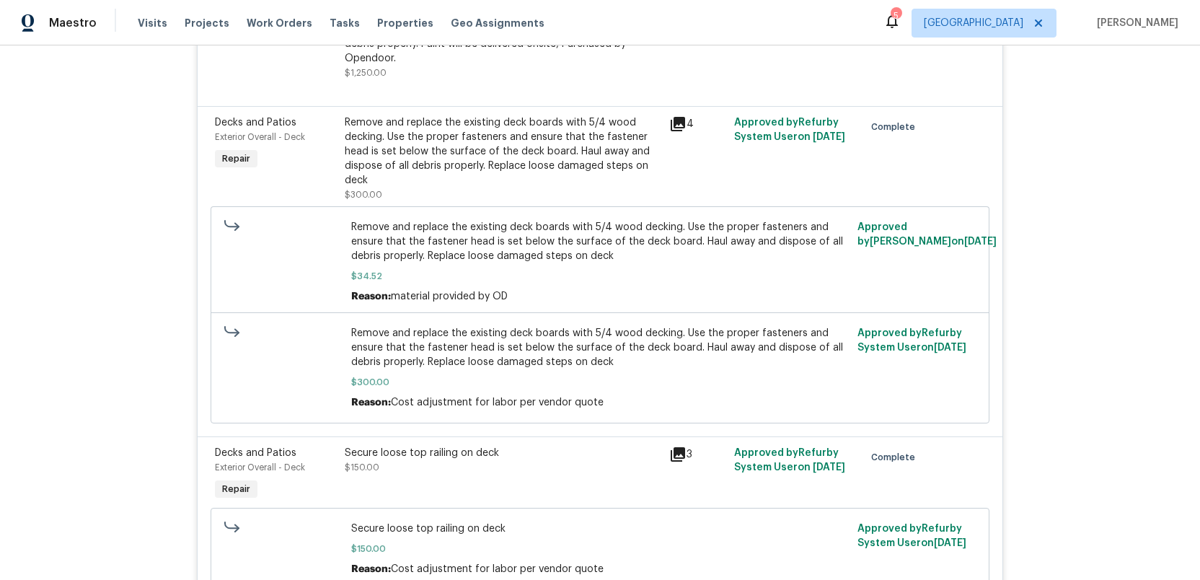
scroll to position [1313, 0]
click at [675, 116] on icon at bounding box center [677, 123] width 14 height 14
click at [678, 116] on icon at bounding box center [677, 123] width 14 height 14
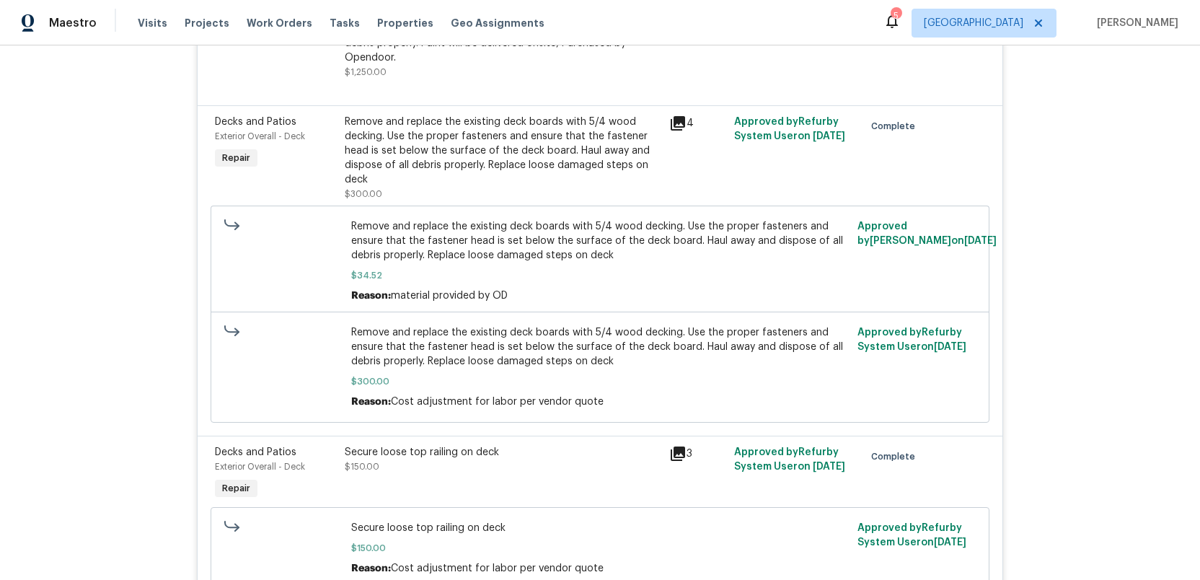
click at [512, 123] on div "Remove and replace the existing deck boards with 5/4 wood decking. Use the prop…" at bounding box center [503, 151] width 316 height 72
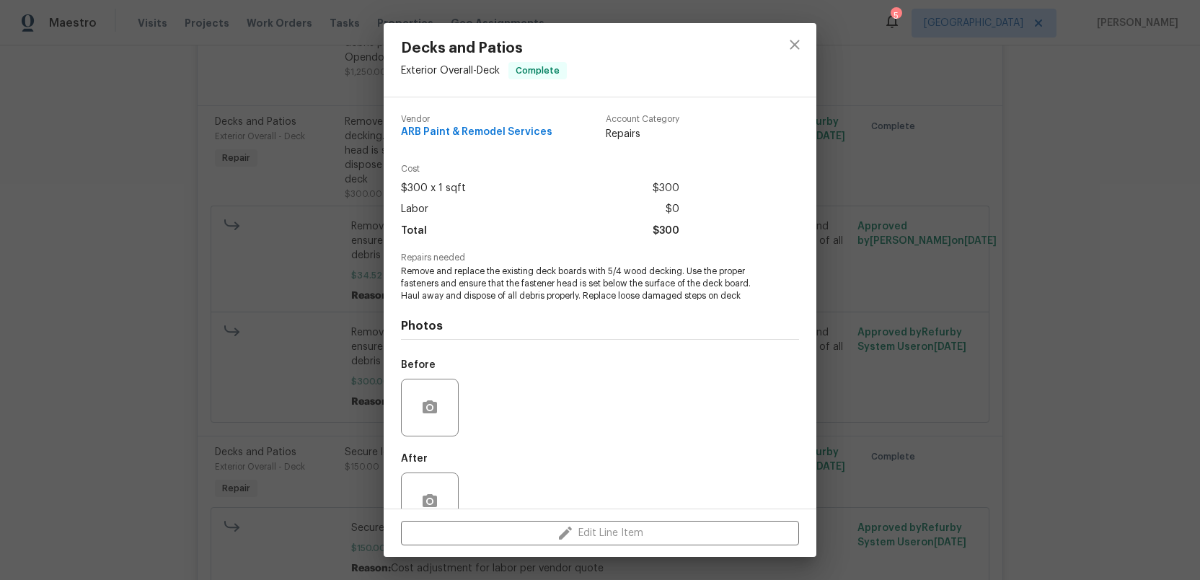
scroll to position [37, 0]
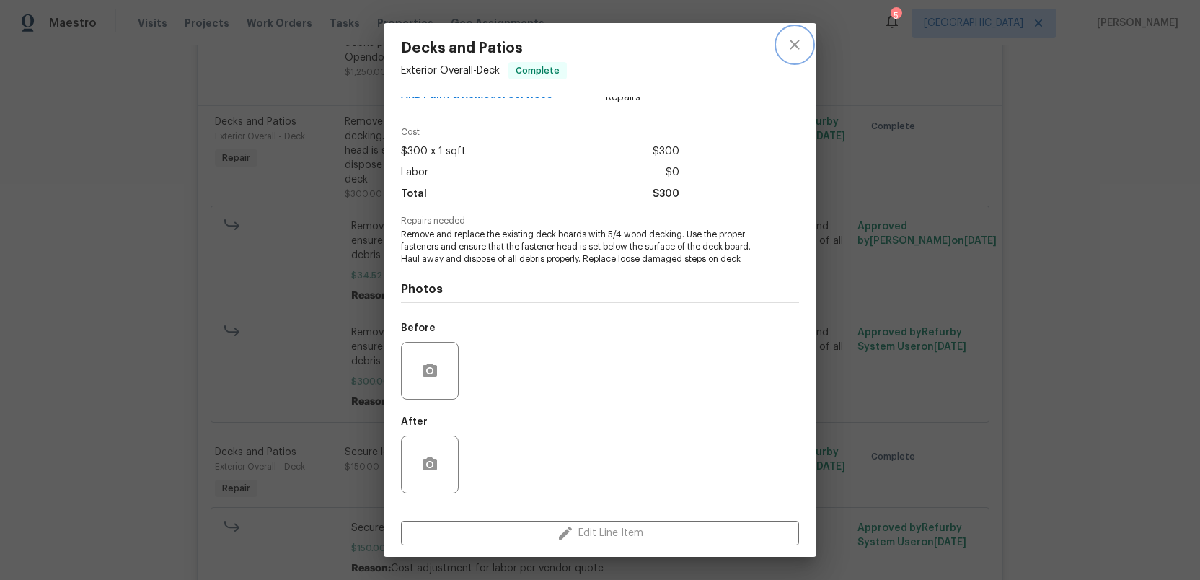
click at [796, 38] on icon "close" at bounding box center [794, 44] width 17 height 17
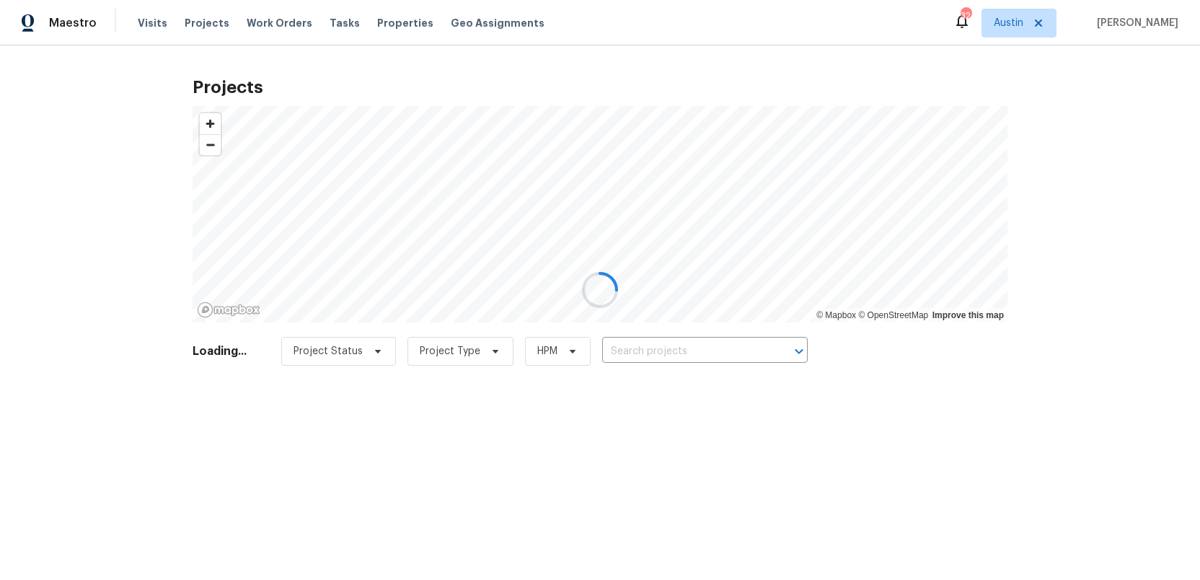
click at [629, 350] on div at bounding box center [600, 290] width 1200 height 580
click at [631, 352] on div at bounding box center [600, 290] width 1200 height 580
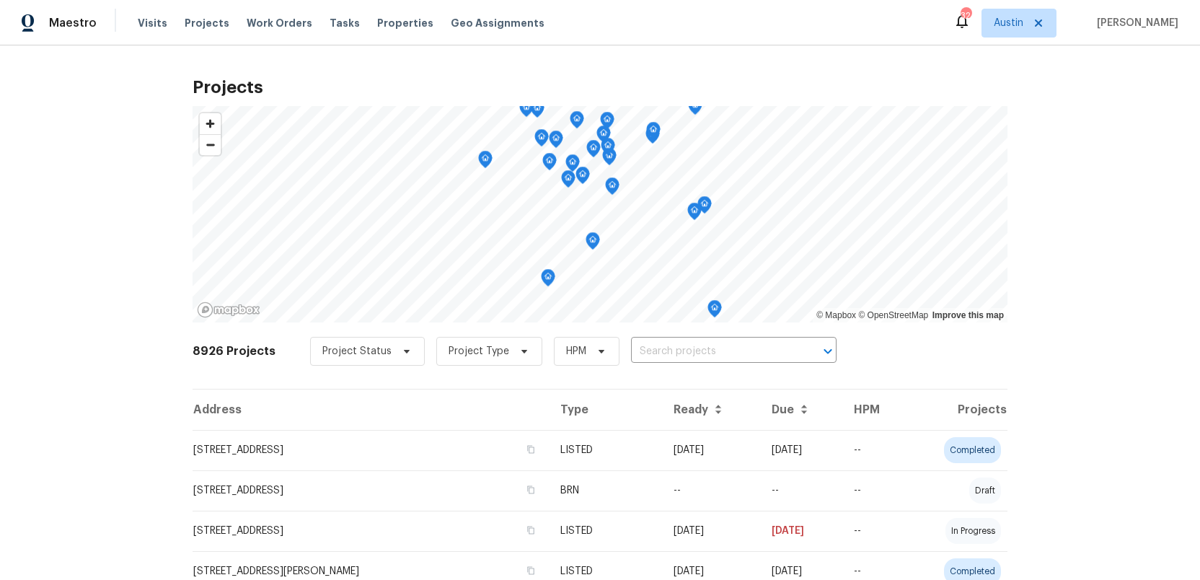
click at [631, 352] on input "text" at bounding box center [713, 351] width 165 height 22
paste input "[STREET_ADDRESS][PERSON_NAME]"
type input "[STREET_ADDRESS][PERSON_NAME]"
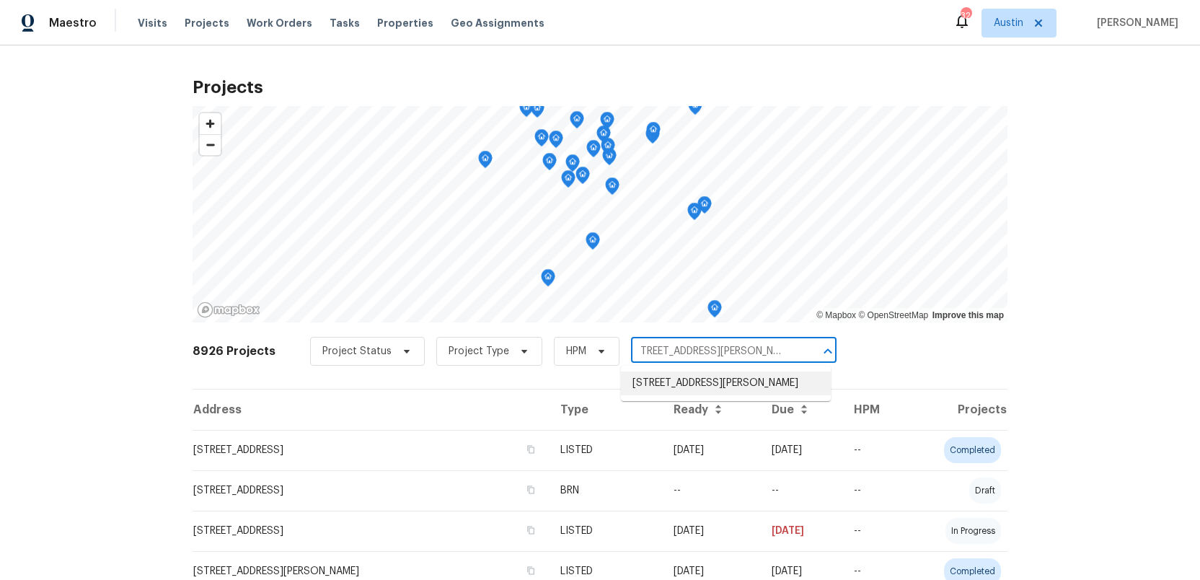
click at [645, 384] on li "[STREET_ADDRESS][PERSON_NAME]" at bounding box center [726, 383] width 210 height 24
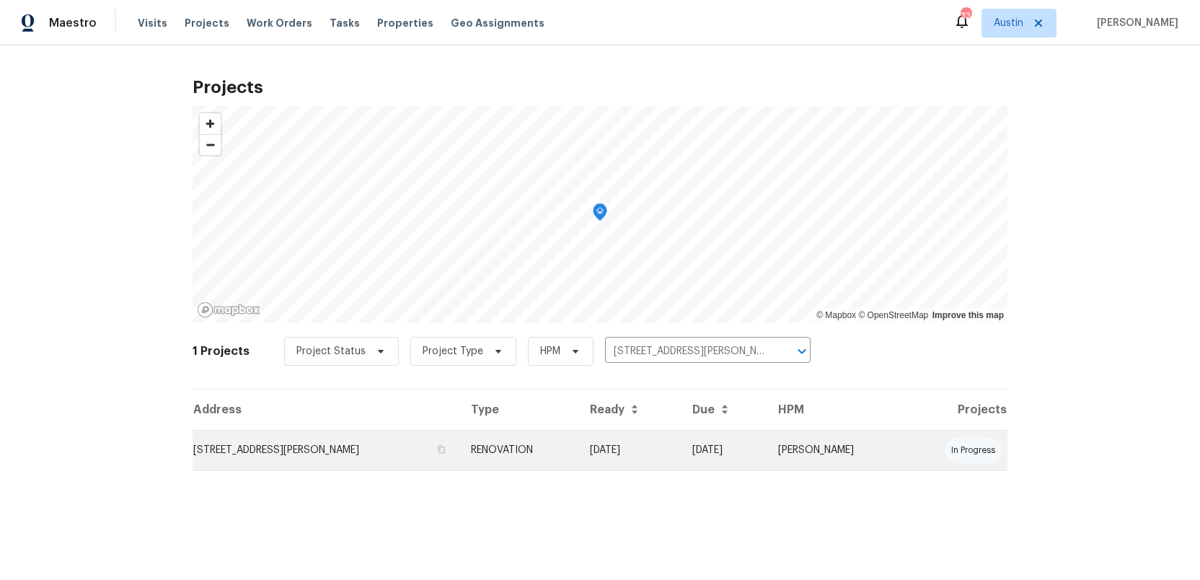
click at [270, 451] on td "[STREET_ADDRESS][PERSON_NAME]" at bounding box center [325, 450] width 267 height 40
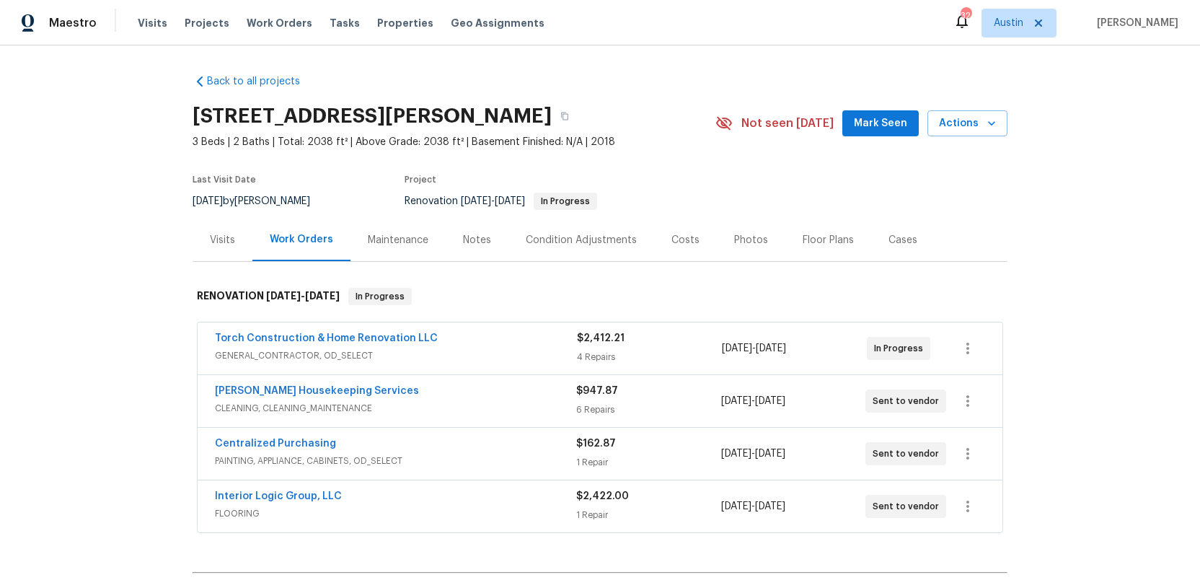
click at [218, 238] on div "Visits" at bounding box center [222, 240] width 25 height 14
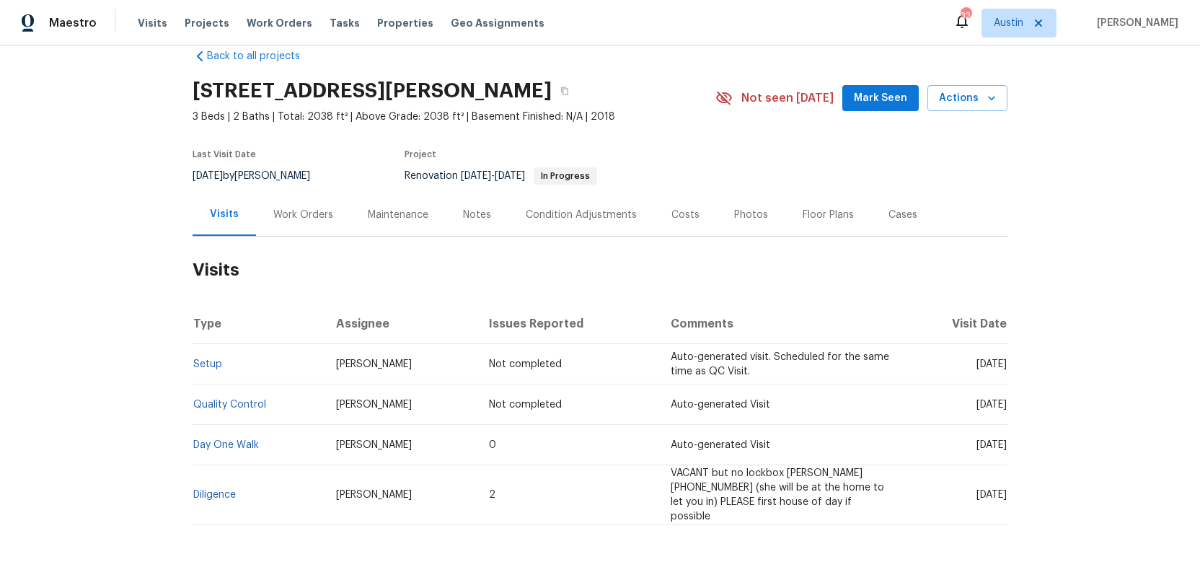
scroll to position [54, 0]
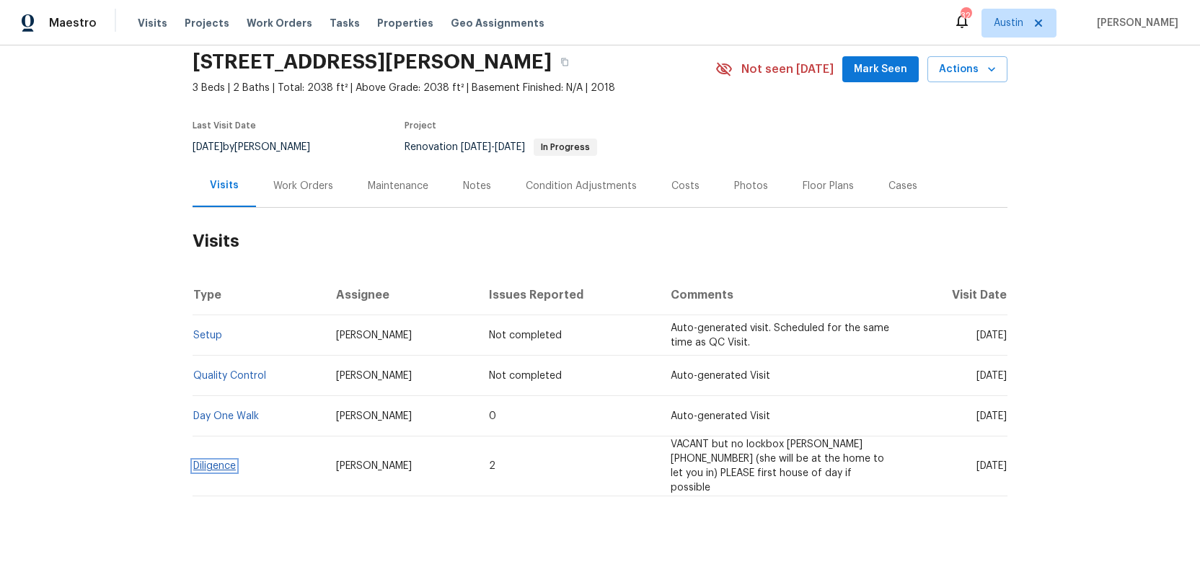
click at [214, 461] on link "Diligence" at bounding box center [214, 466] width 43 height 10
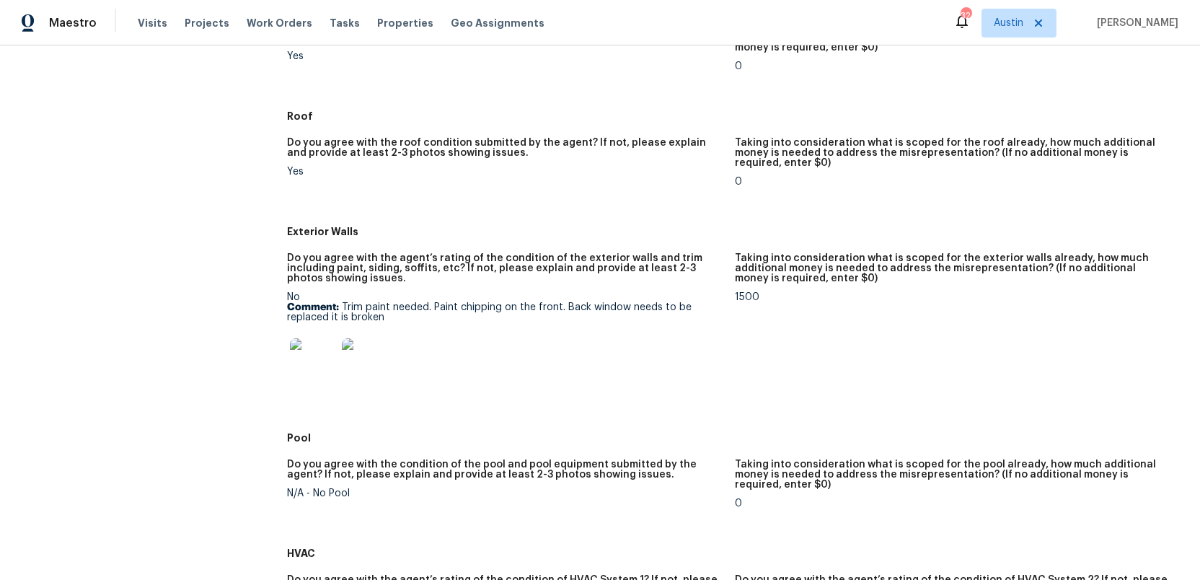
scroll to position [476, 0]
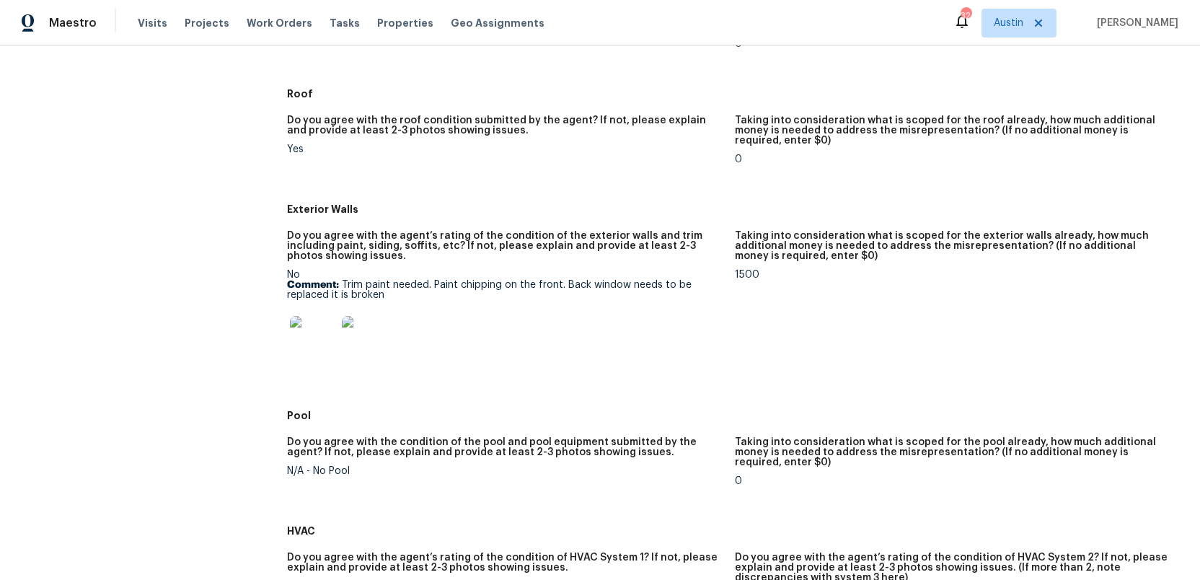
click at [301, 338] on img at bounding box center [313, 339] width 46 height 46
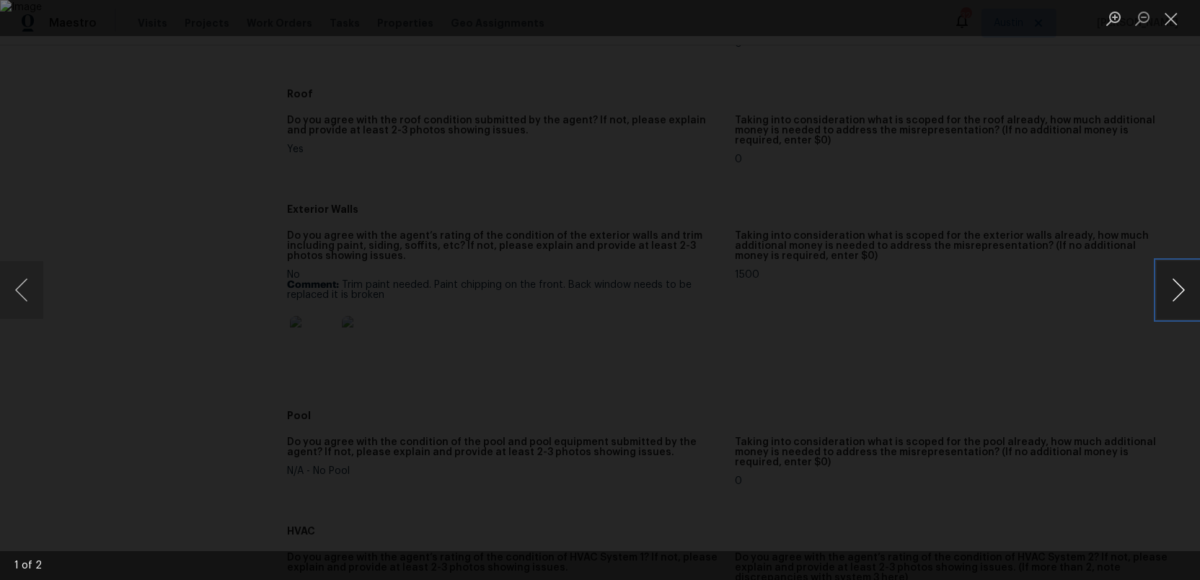
click at [1176, 278] on button "Next image" at bounding box center [1177, 290] width 43 height 58
click at [1174, 23] on button "Close lightbox" at bounding box center [1170, 18] width 29 height 25
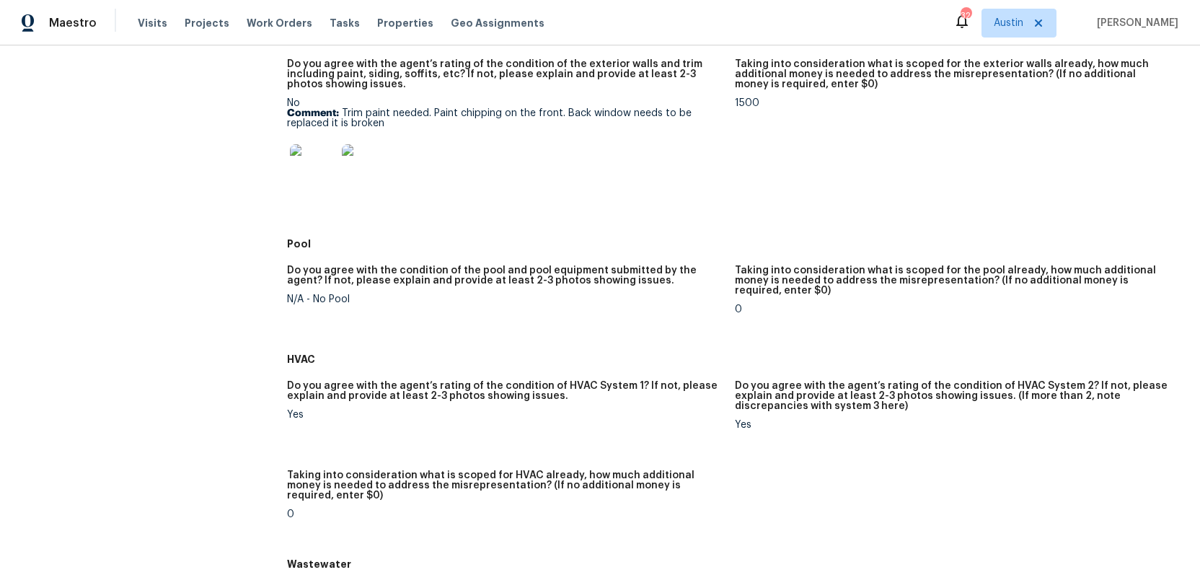
scroll to position [0, 0]
